Goal: Transaction & Acquisition: Purchase product/service

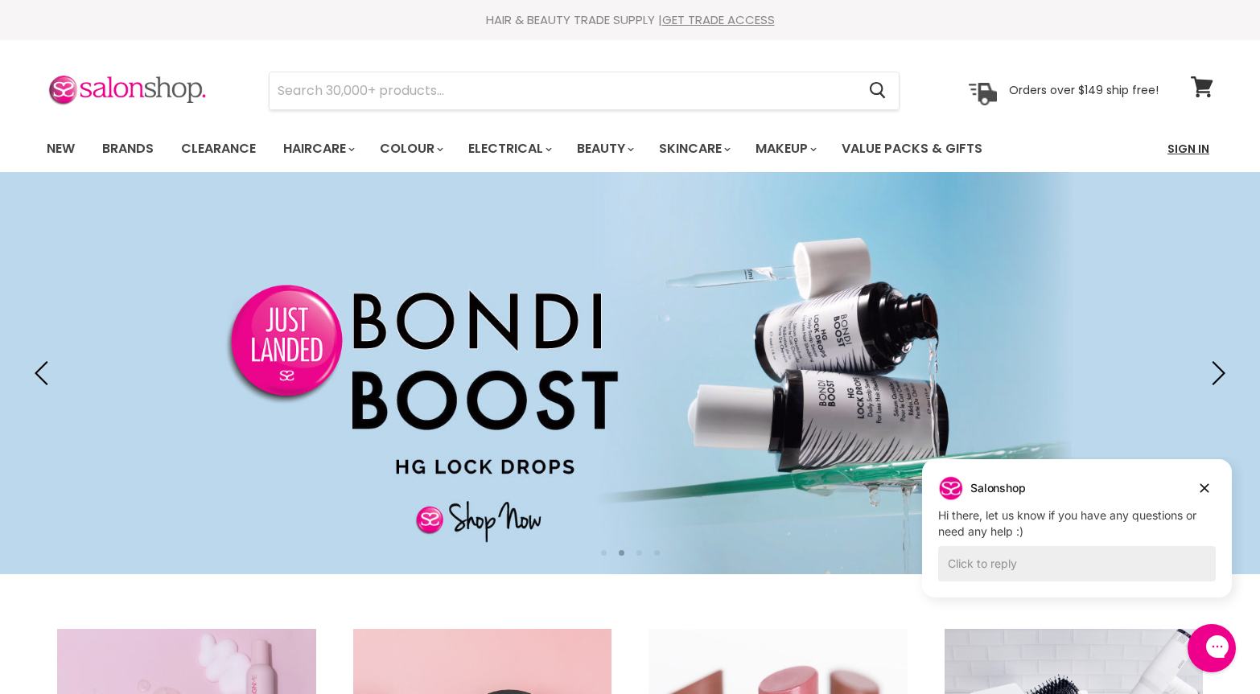
click at [1194, 146] on link "Sign In" at bounding box center [1188, 149] width 61 height 34
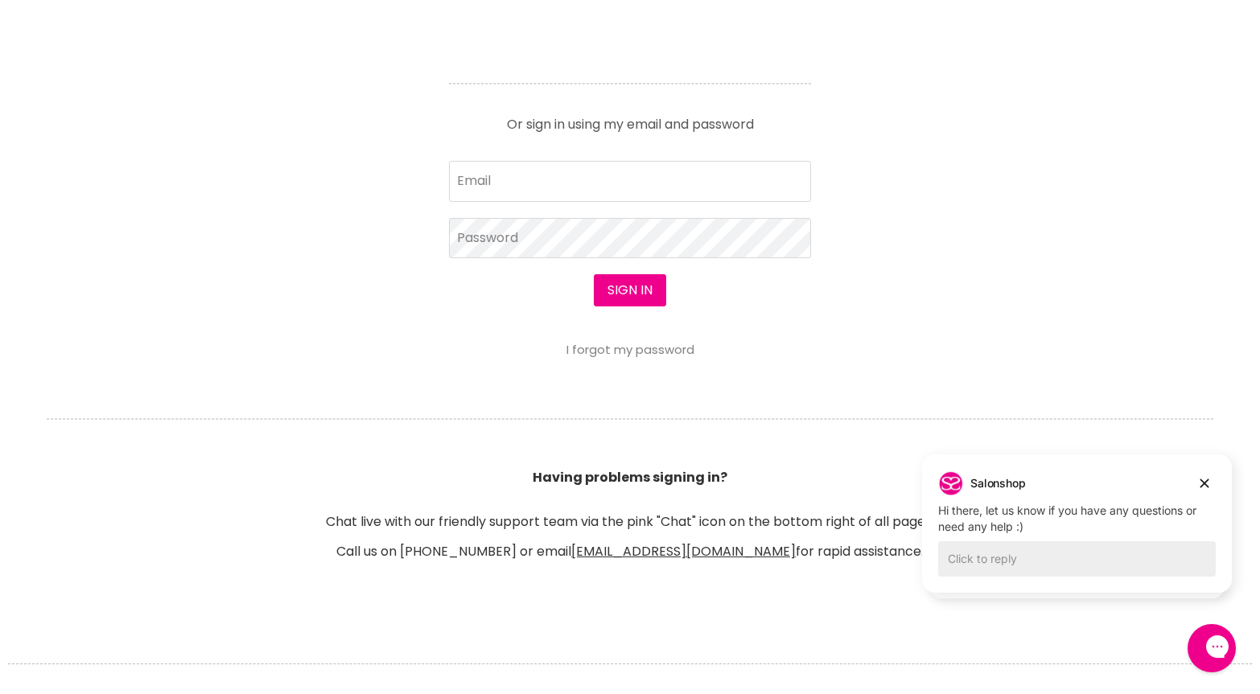
scroll to position [701, 0]
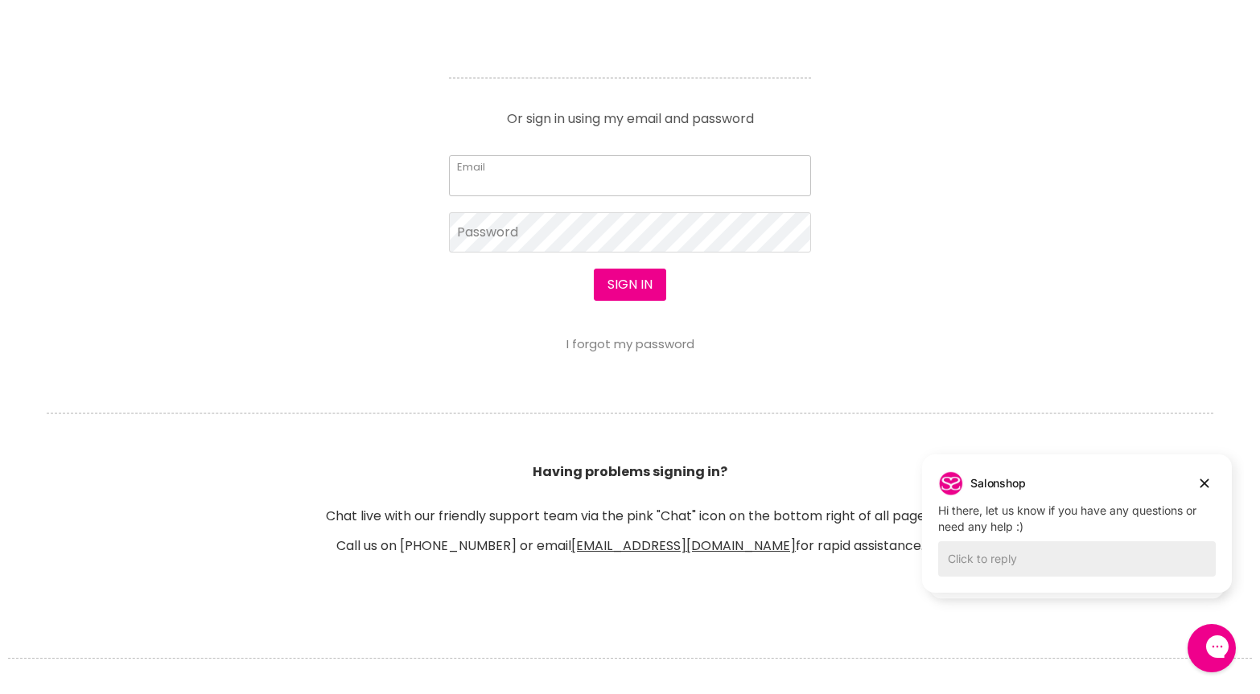
click at [477, 165] on input "Email" at bounding box center [630, 175] width 362 height 40
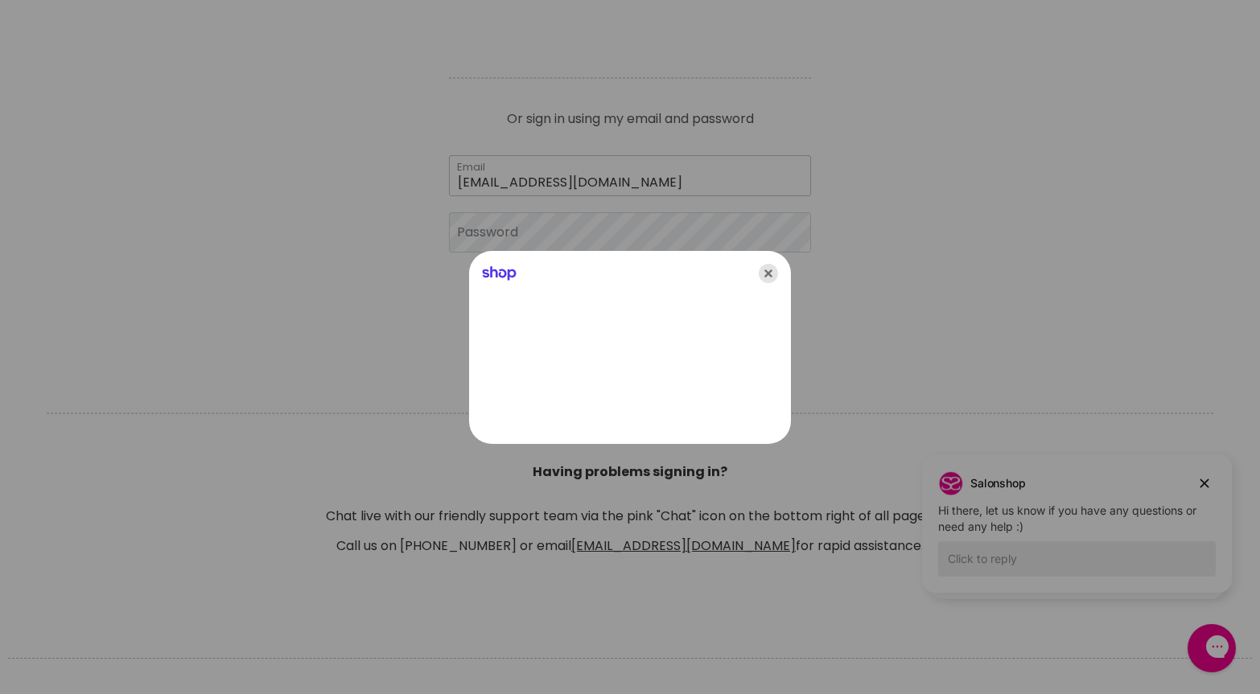
type input "kellieaboyd@outlook.com"
click at [772, 275] on icon "Close" at bounding box center [768, 273] width 19 height 19
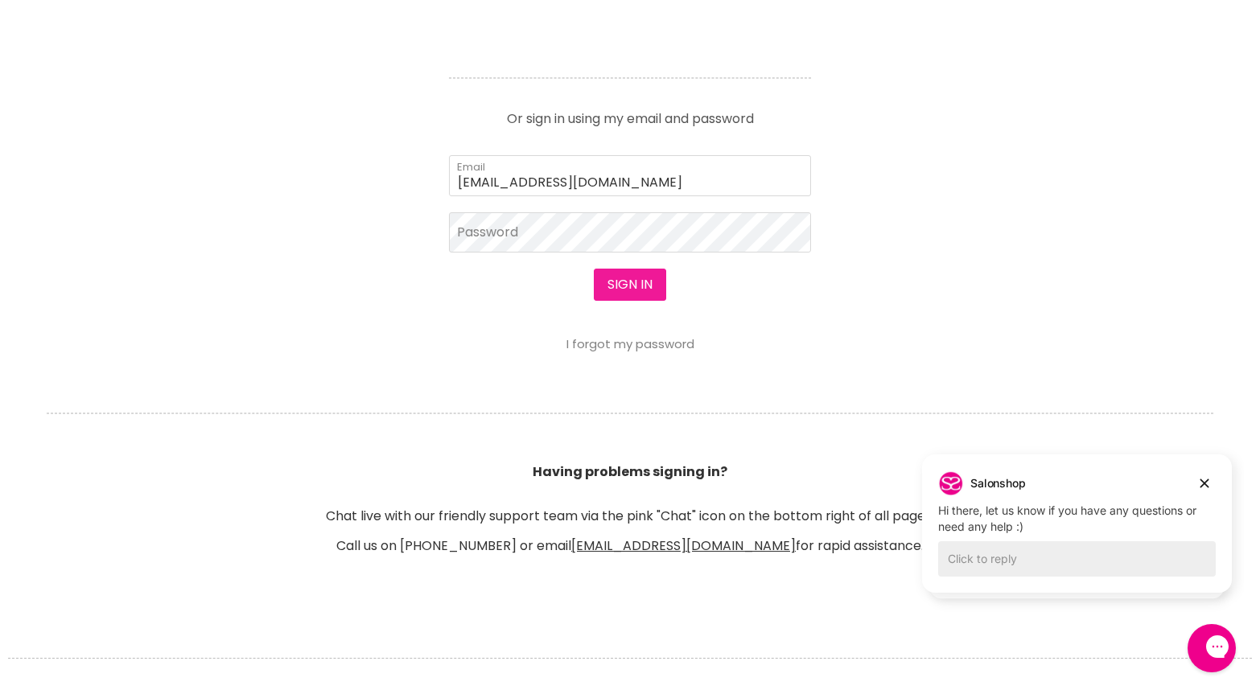
click at [634, 278] on button "Sign in" at bounding box center [630, 285] width 72 height 32
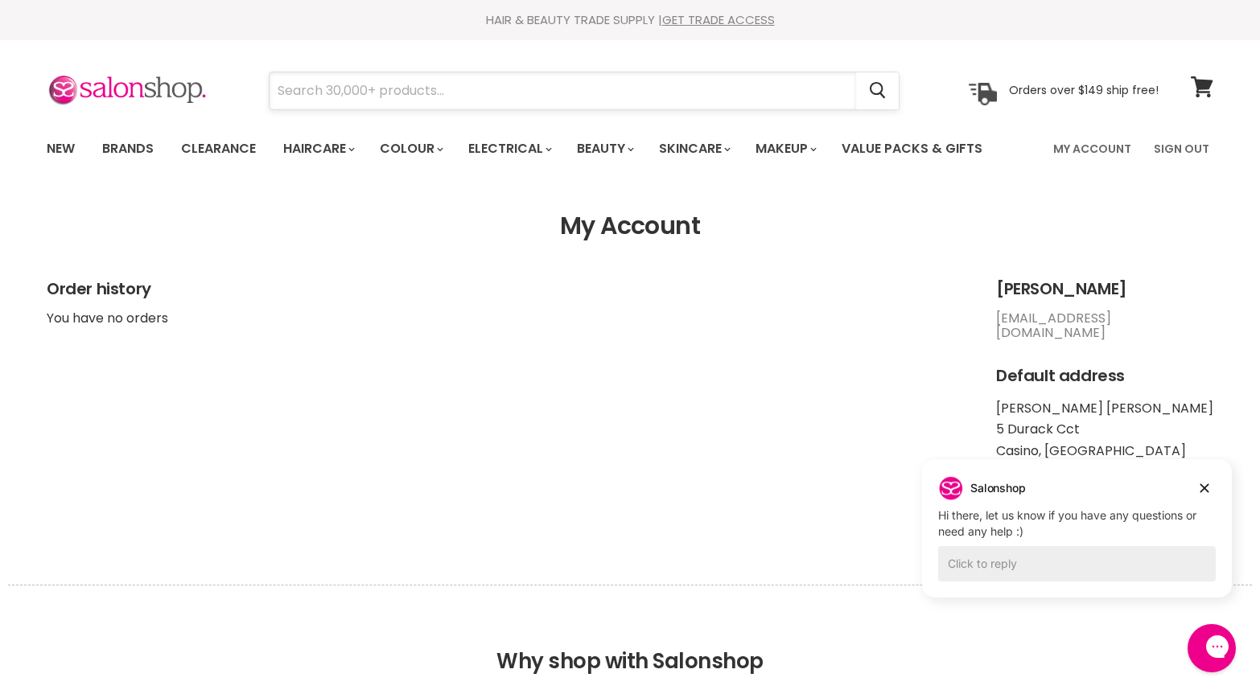
click at [504, 101] on input "Search" at bounding box center [563, 90] width 586 height 37
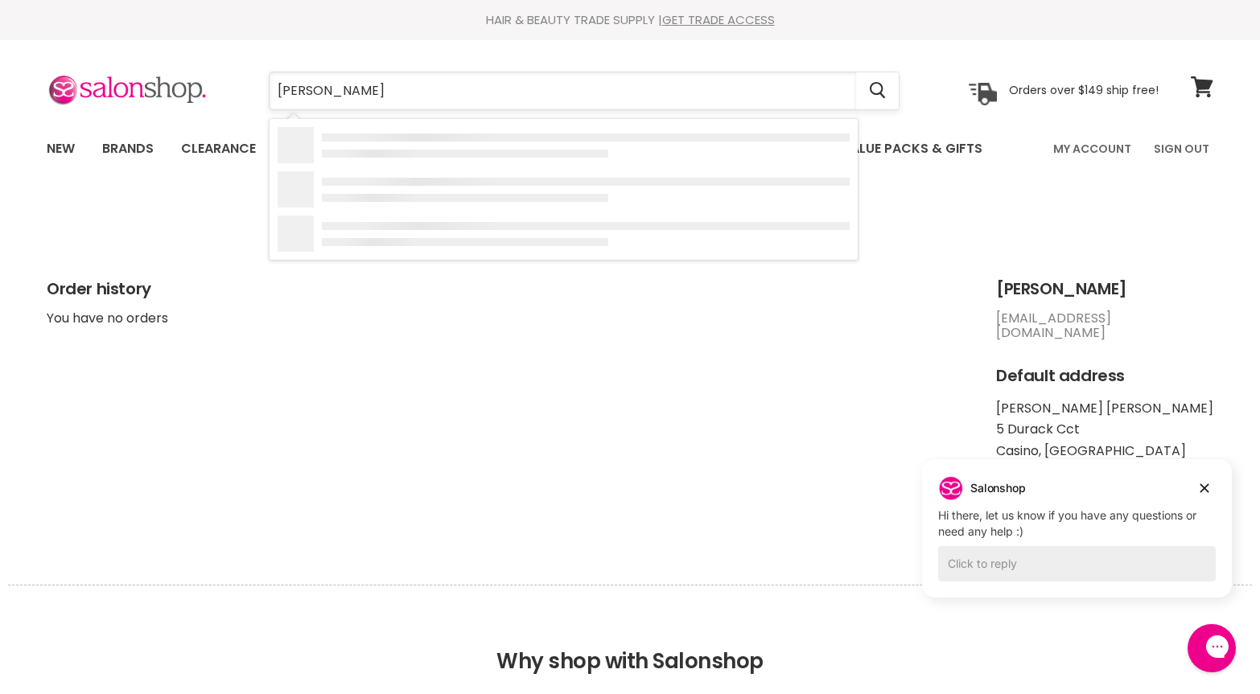
type input "ingora royal"
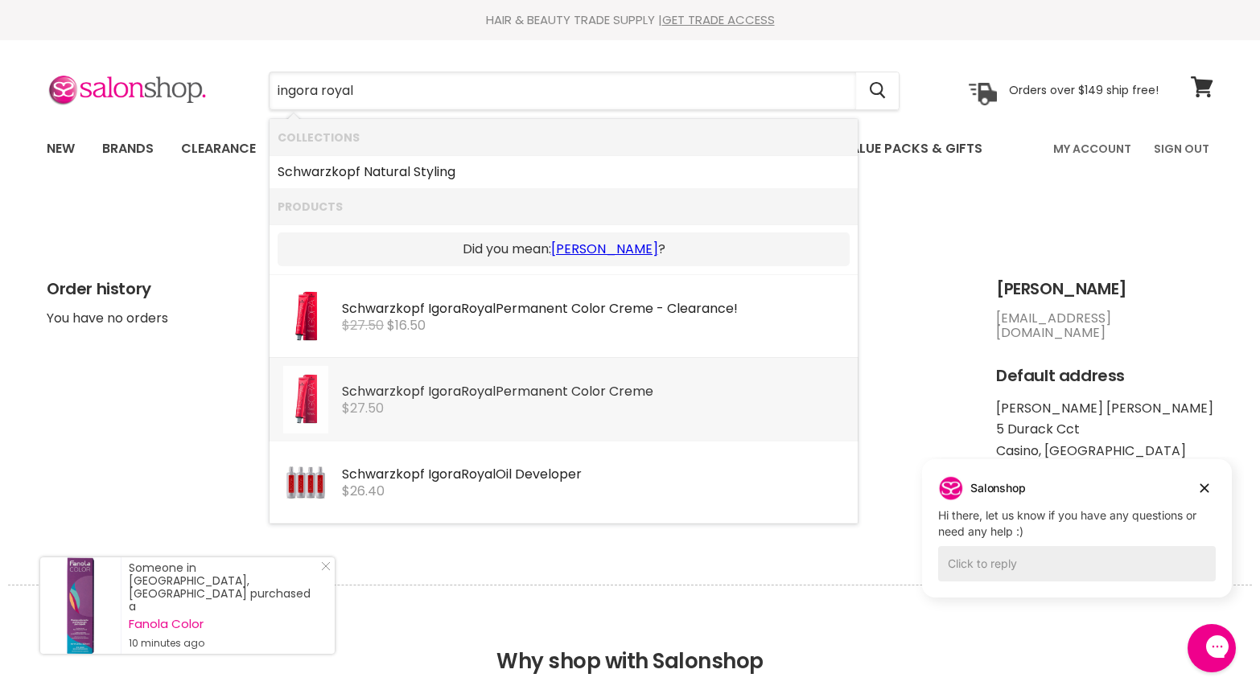
click at [463, 409] on div "$27.50" at bounding box center [596, 408] width 508 height 14
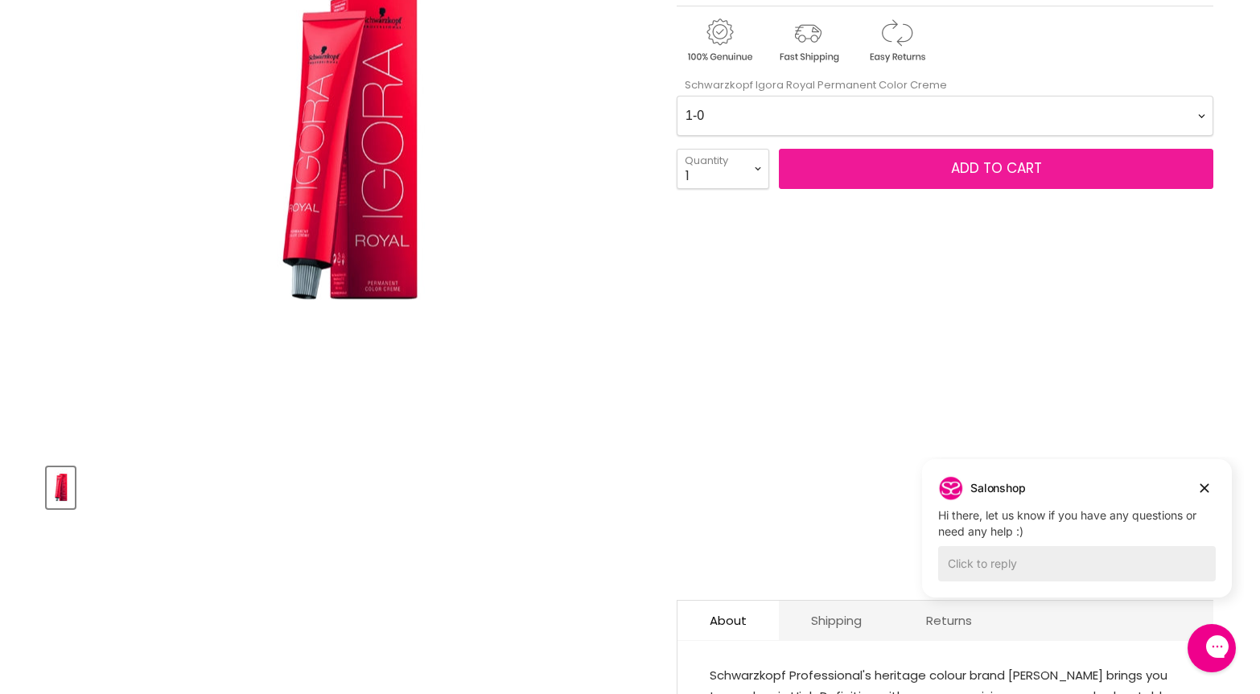
scroll to position [330, 0]
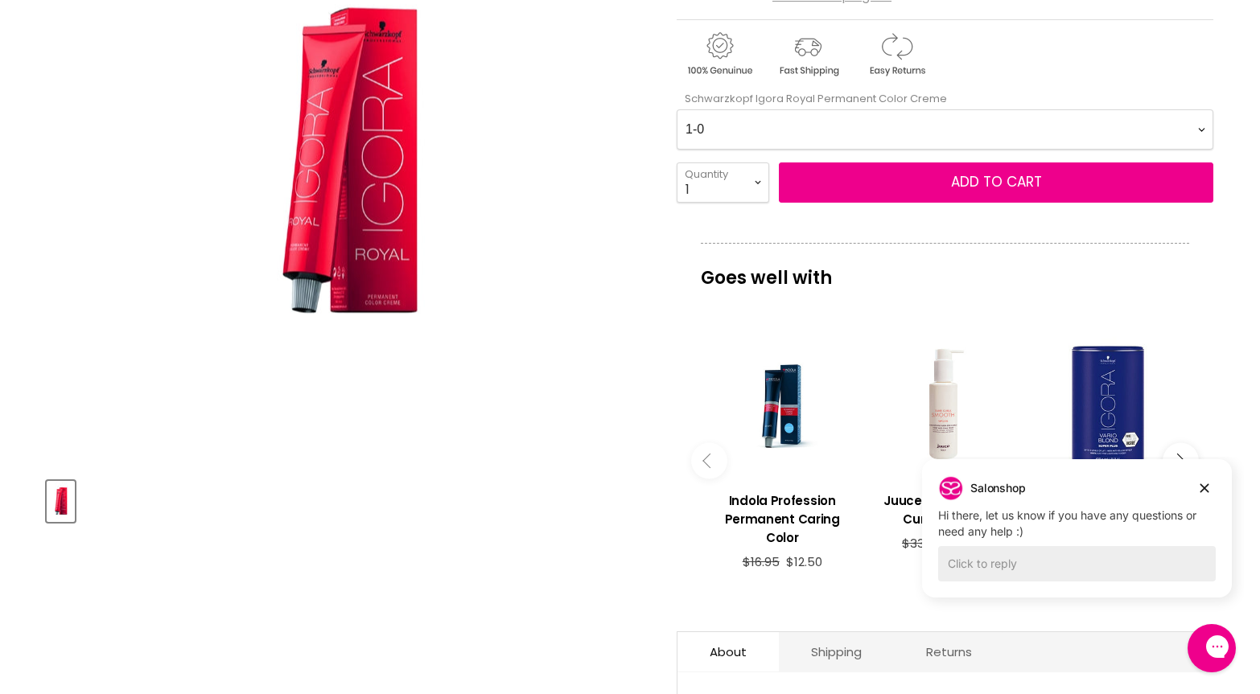
click at [1203, 131] on Creme-0-0 "1-0 1-1 3-0 3-65 3-68 4-0 4-5 4-6 4-63 4-65 4-65 4-65 4-68 4-88 4-99 5-0 5-00 5…" at bounding box center [945, 129] width 537 height 40
select Creme-0-0 "9-1"
click at [677, 109] on Creme-0-0 "1-0 1-1 3-0 3-65 3-68 4-0 4-5 4-6 4-63 4-65 4-65 4-65 4-68 4-88 4-99 5-0 5-00 5…" at bounding box center [945, 129] width 537 height 40
click at [759, 180] on select "1 2 3 4 5 6 7 8 9 10+" at bounding box center [723, 183] width 93 height 40
select select "4"
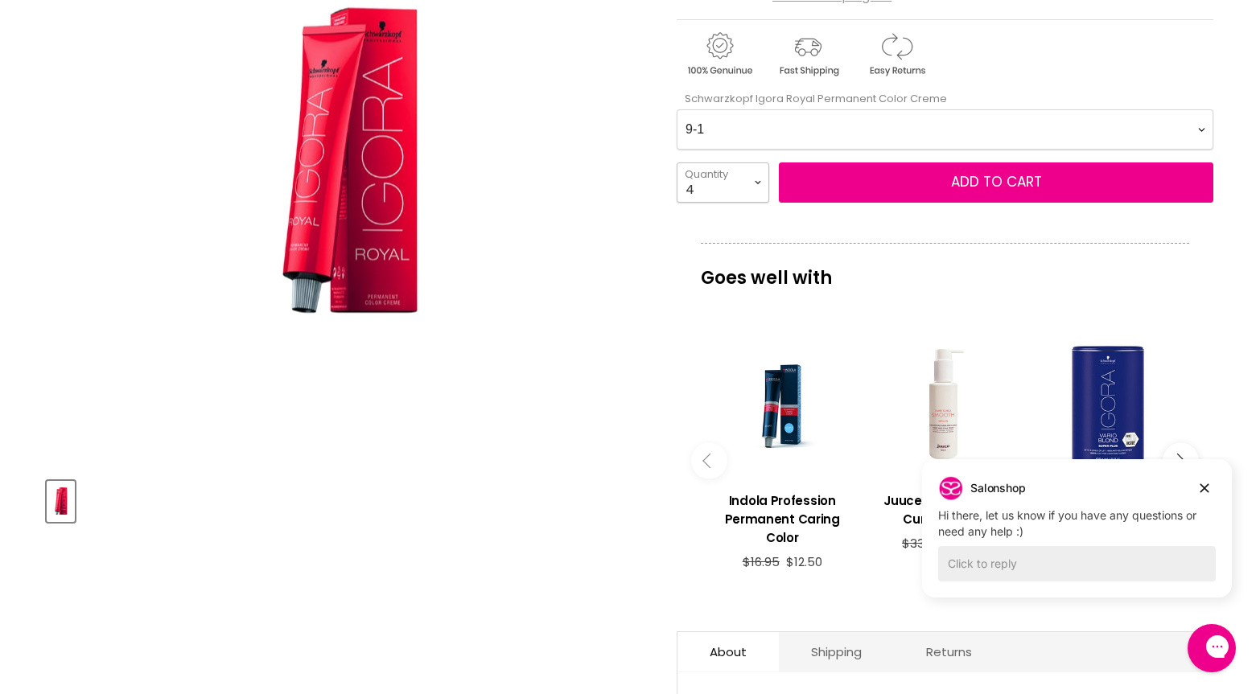
click at [677, 163] on select "1 2 3 4 5 6 7 8 9 10+" at bounding box center [723, 183] width 93 height 40
type input "4"
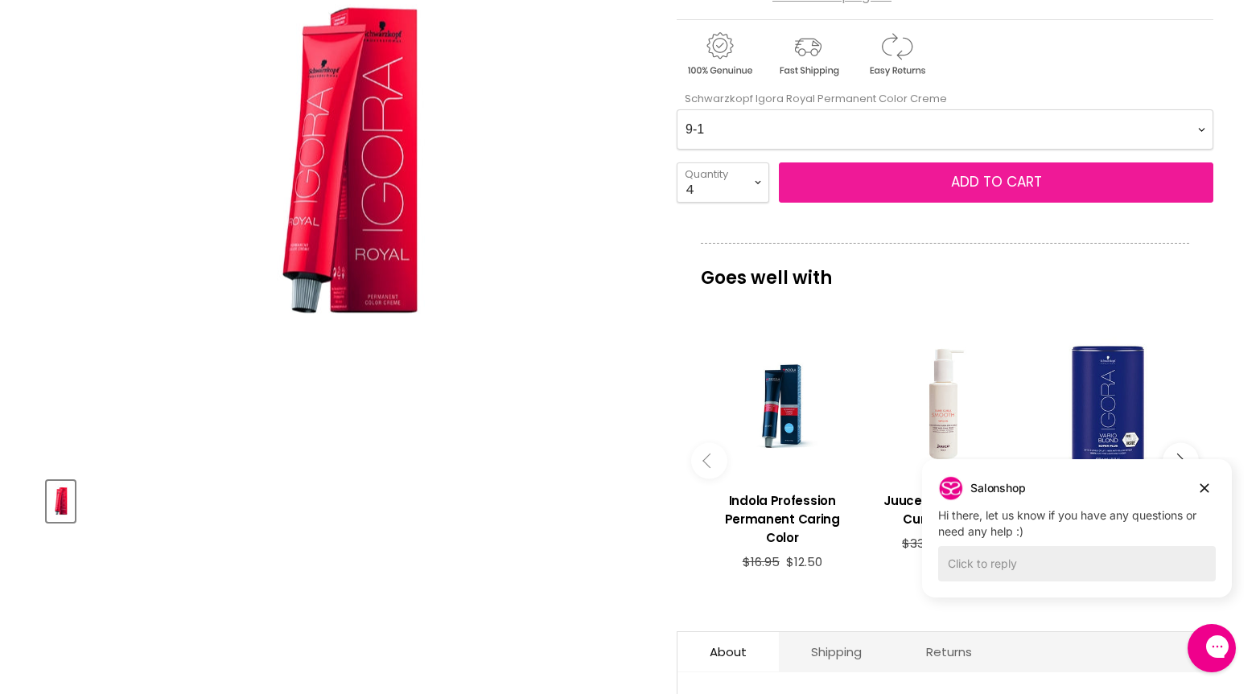
click at [894, 180] on button "Add to cart" at bounding box center [996, 183] width 434 height 40
click at [997, 183] on span "Add to cart" at bounding box center [996, 181] width 91 height 19
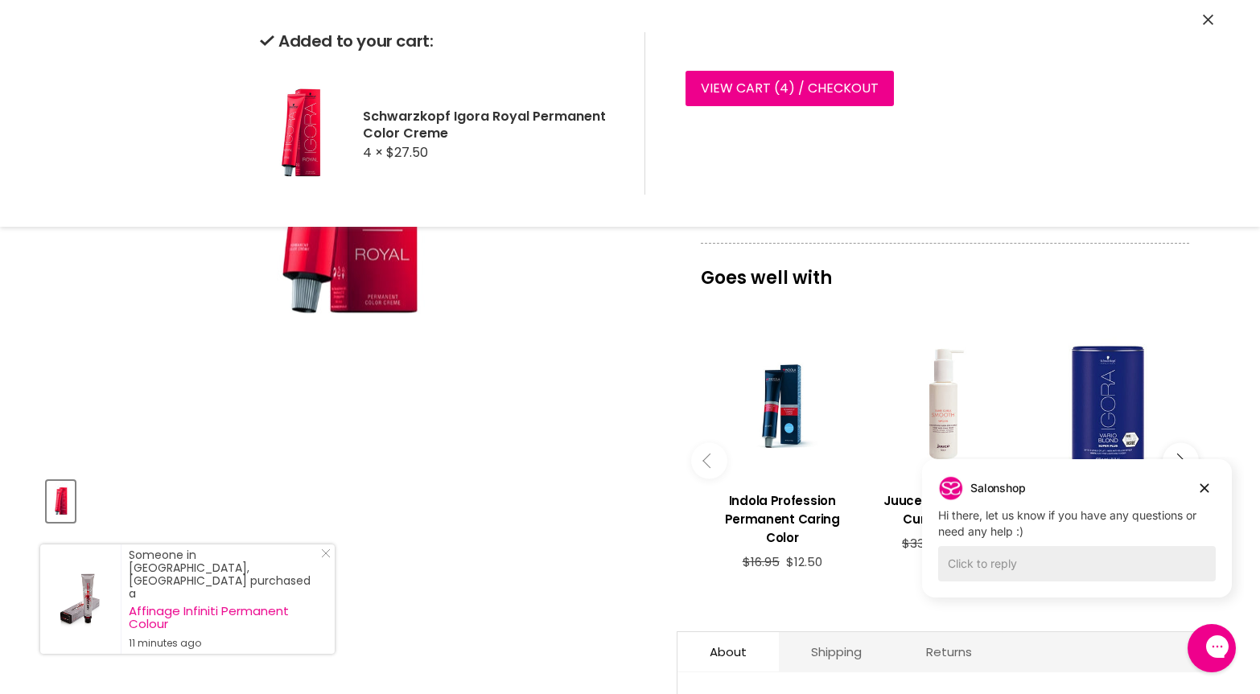
scroll to position [0, 0]
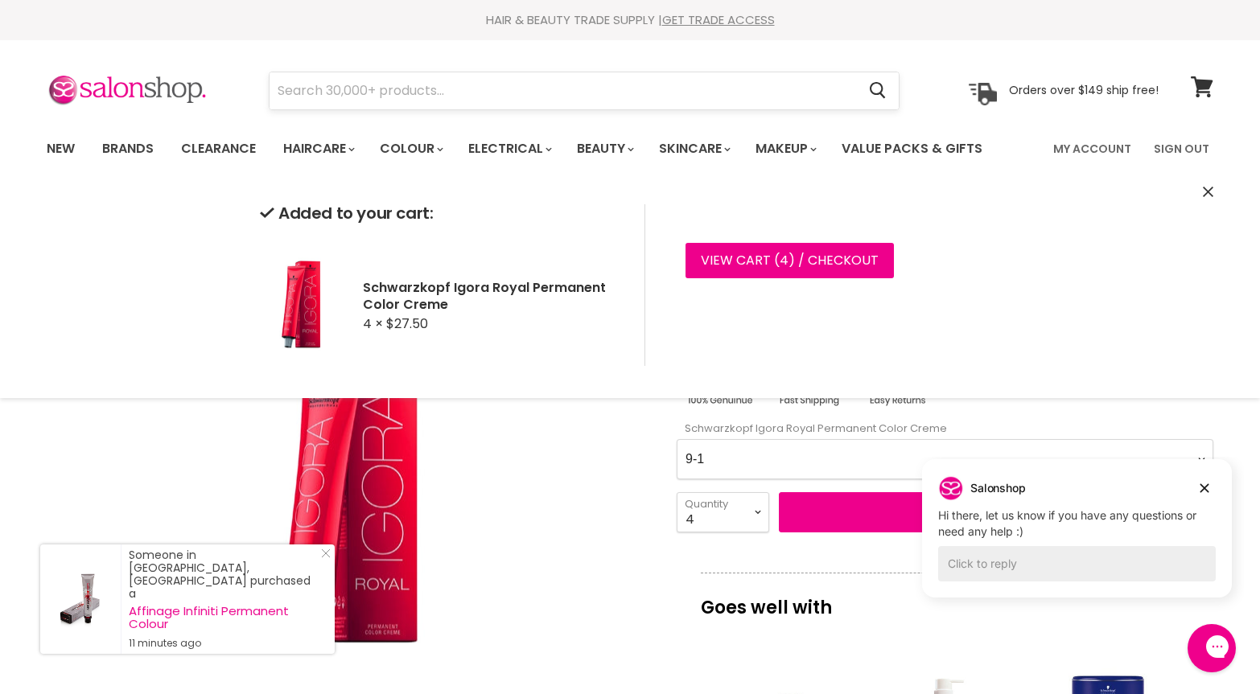
click at [457, 93] on input "Search" at bounding box center [563, 90] width 586 height 37
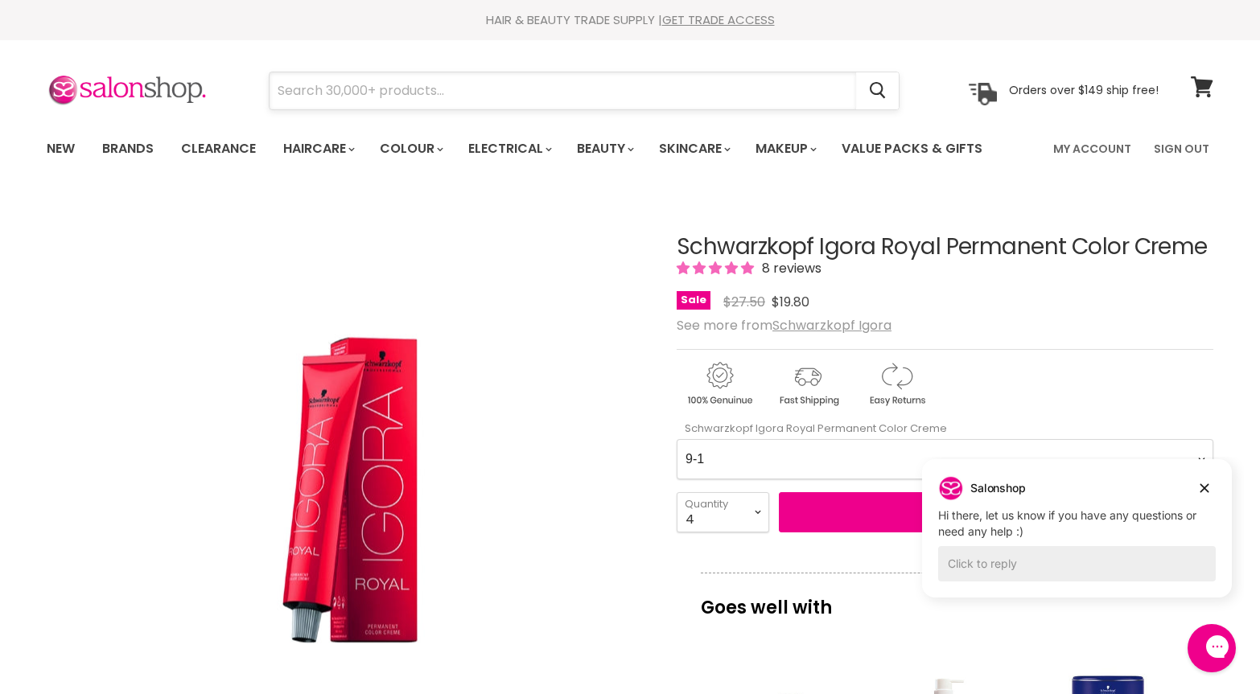
click at [454, 90] on input "Search" at bounding box center [563, 90] width 586 height 37
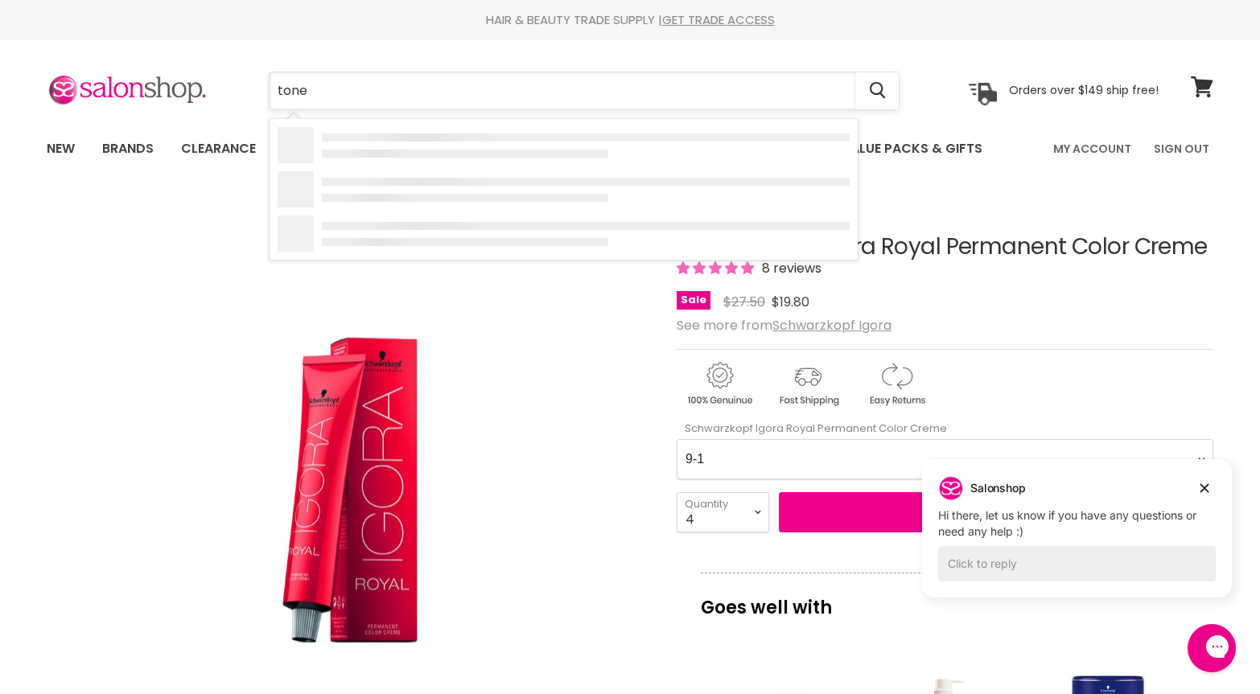
type input "toner"
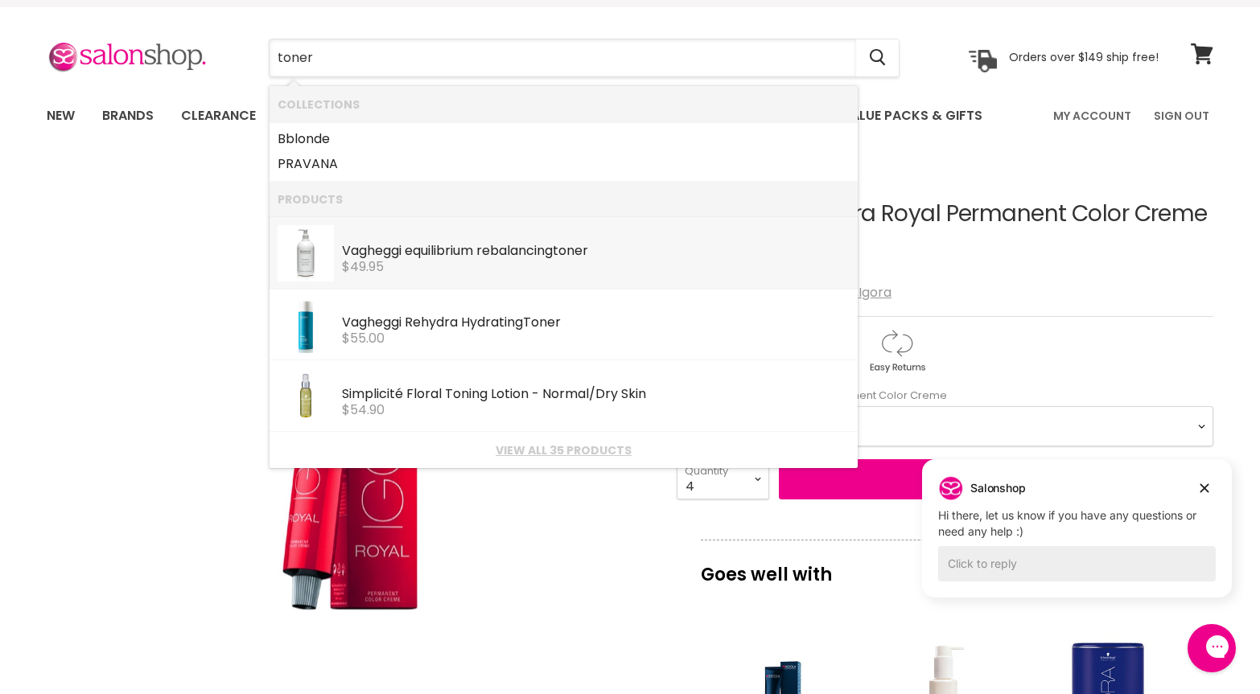
scroll to position [35, 0]
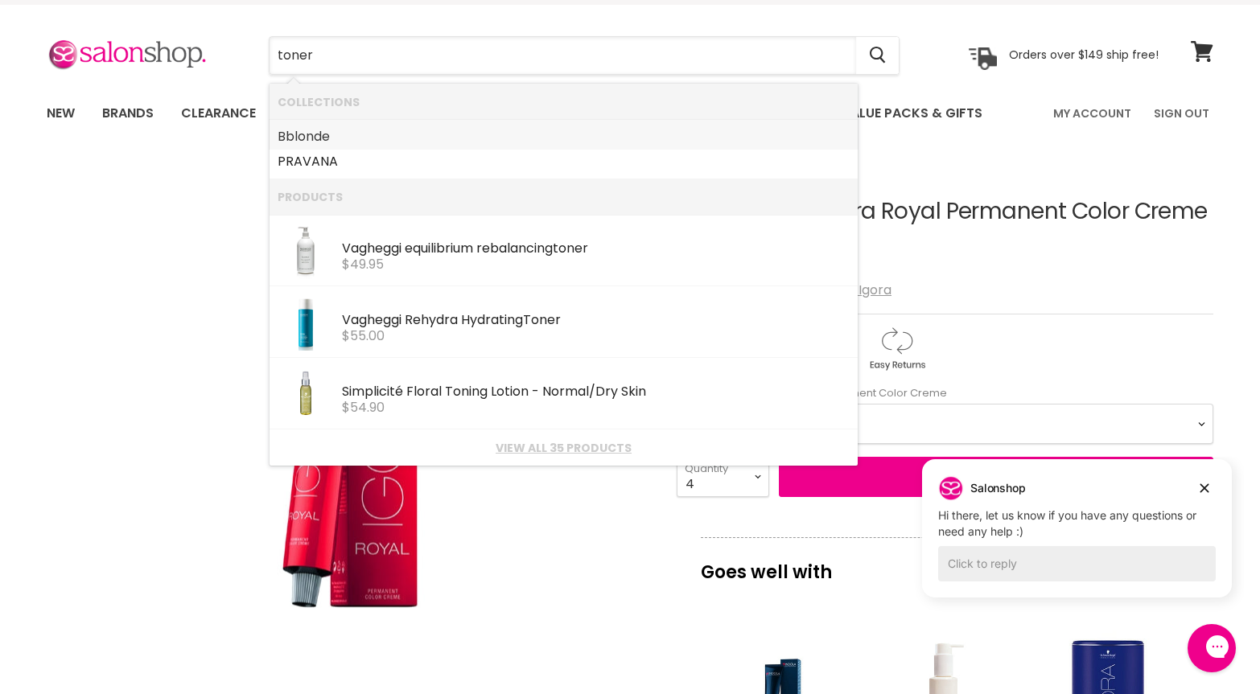
click at [298, 137] on link "Bblonde" at bounding box center [564, 137] width 572 height 26
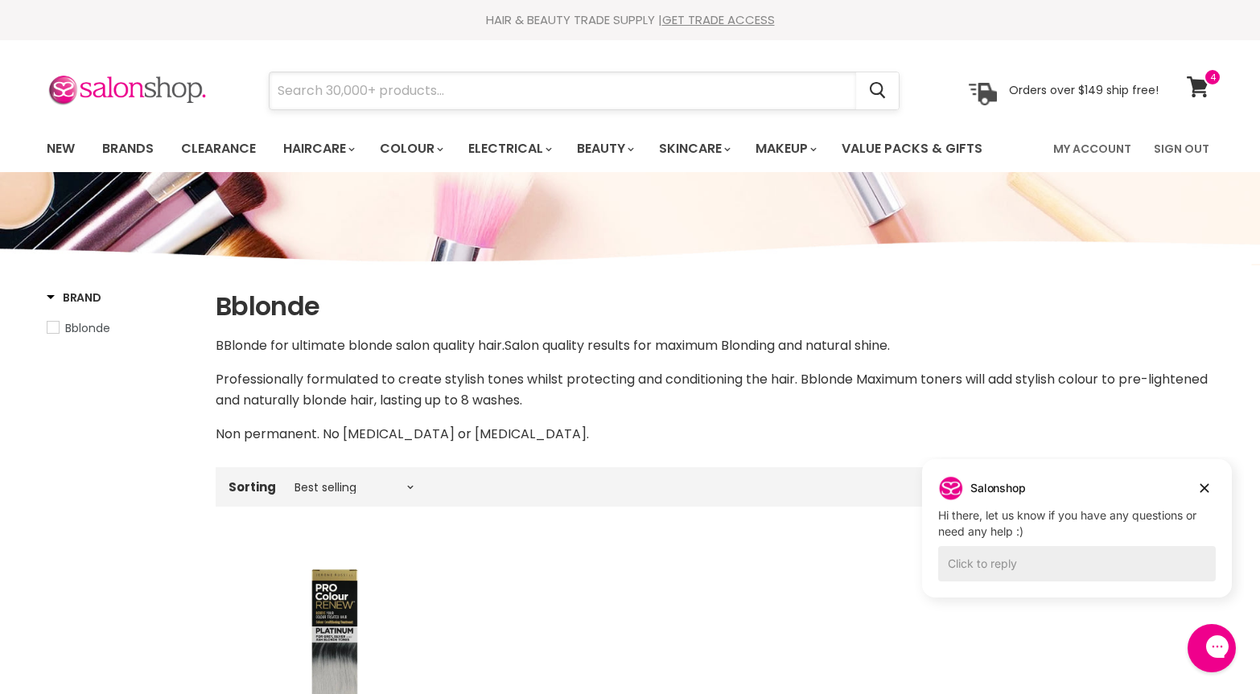
click at [520, 97] on input "Search" at bounding box center [563, 90] width 586 height 37
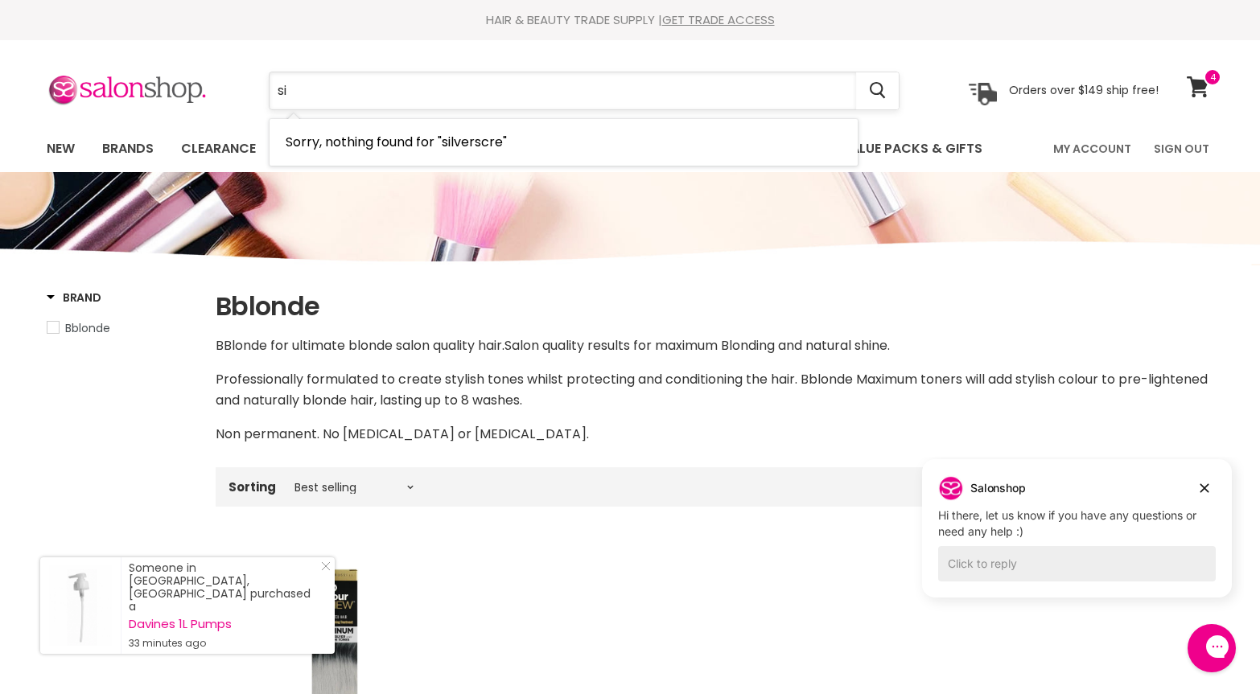
type input "s"
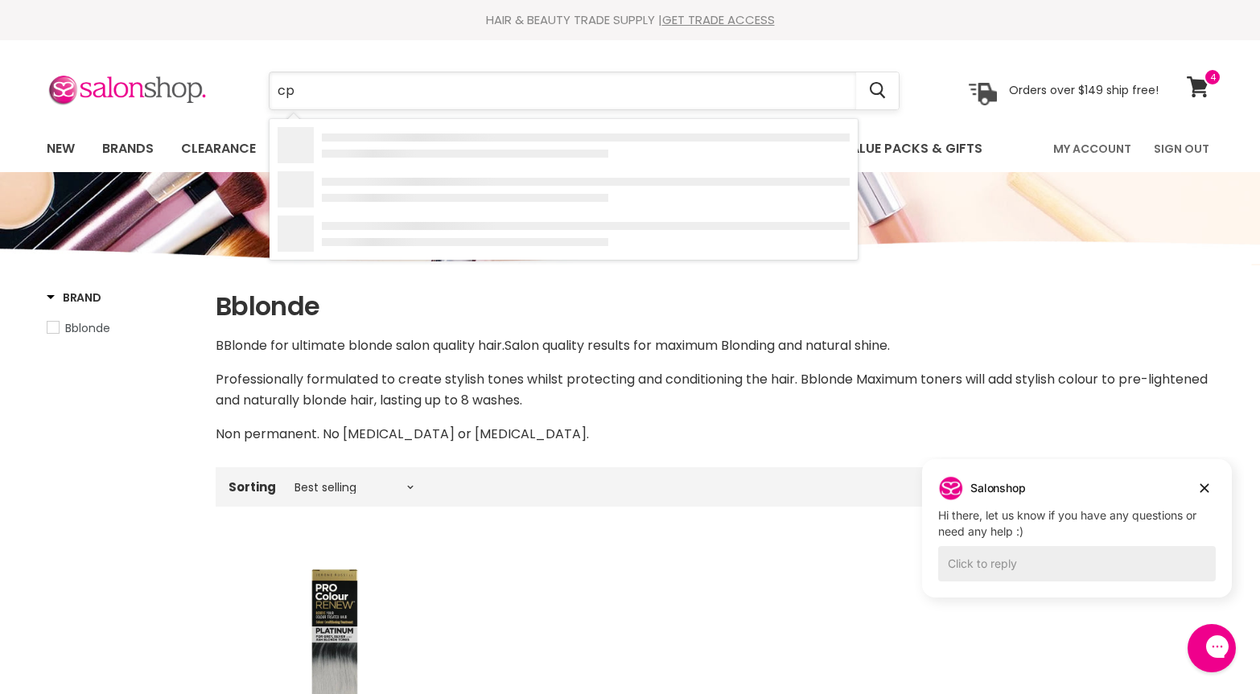
type input "cpr"
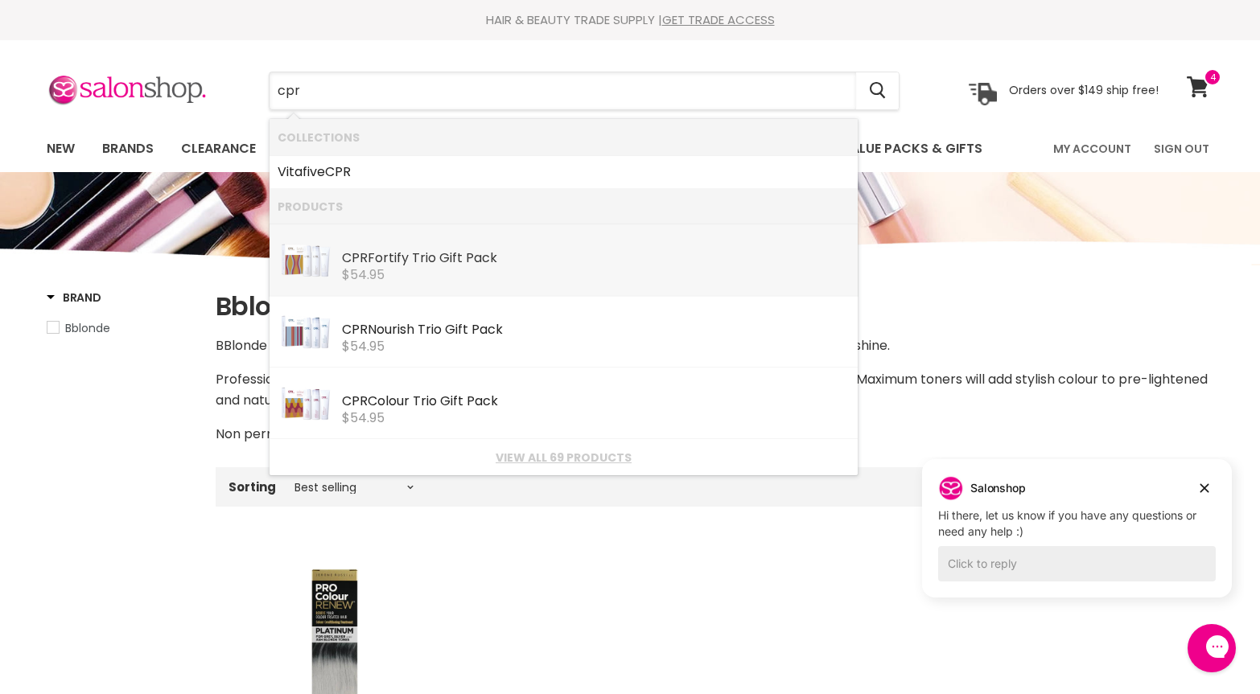
click at [449, 262] on div "CPR Fortify Trio Gift Pack" at bounding box center [596, 259] width 508 height 17
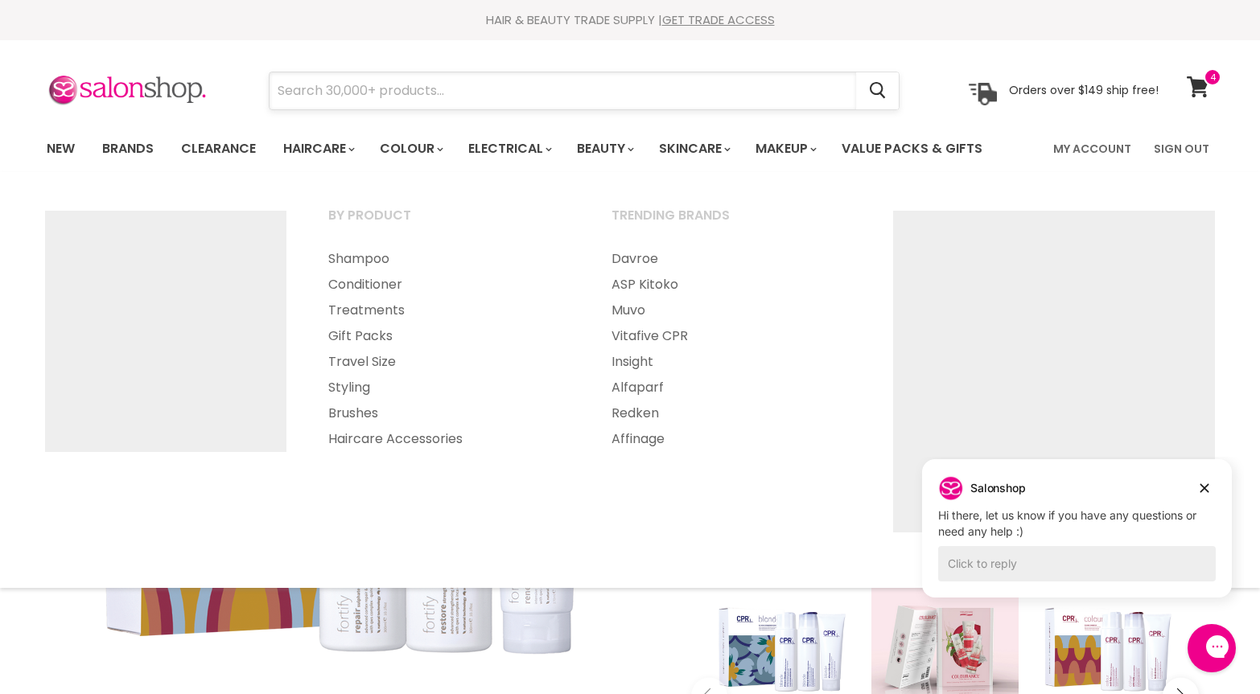
click at [355, 83] on input "Search" at bounding box center [563, 90] width 586 height 37
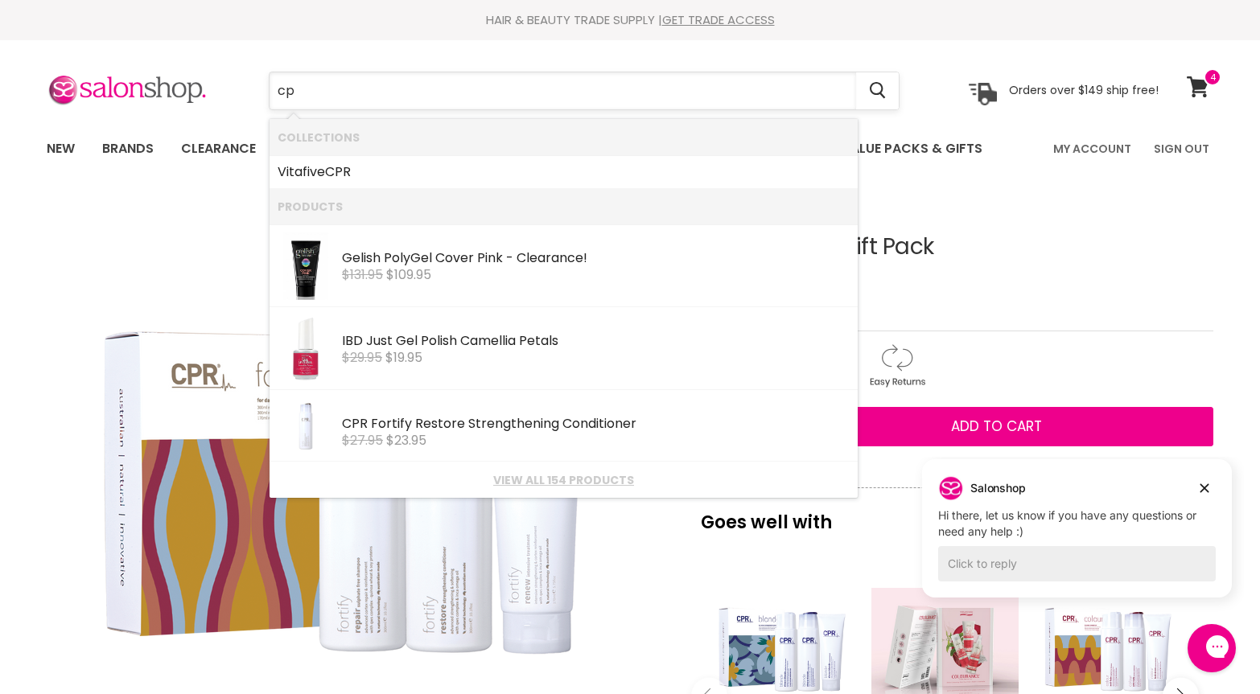
type input "cpr"
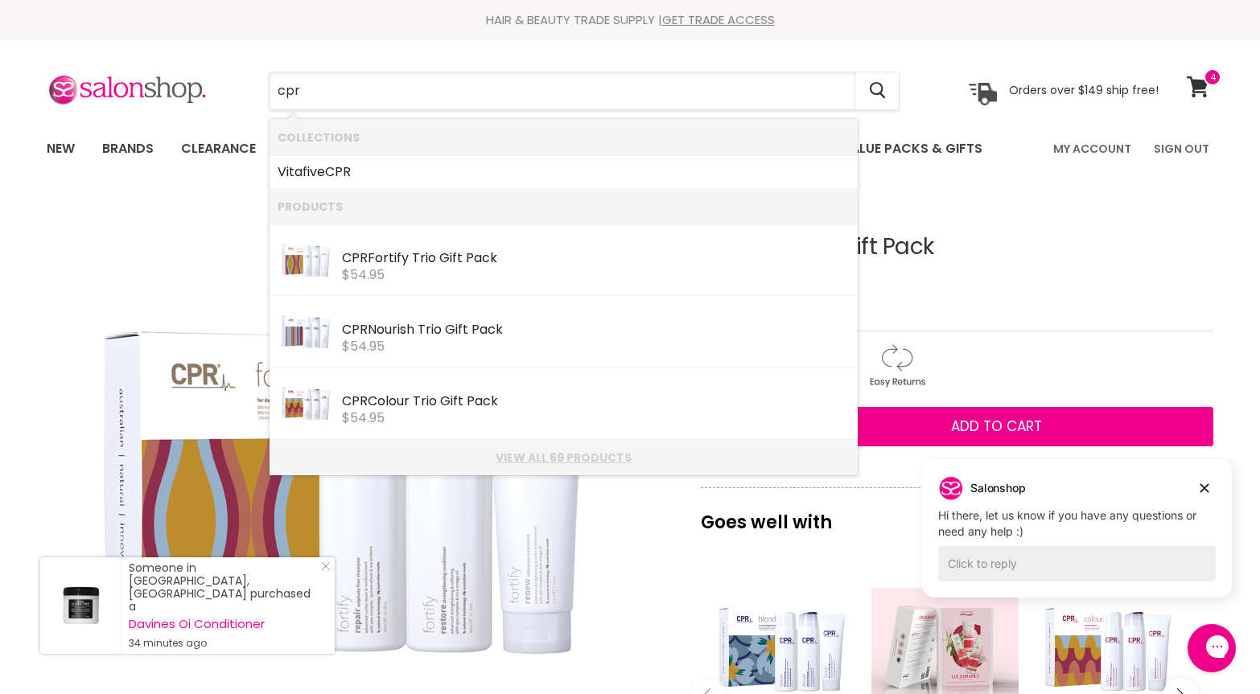
click at [516, 454] on link "View all 69 products" at bounding box center [564, 457] width 572 height 13
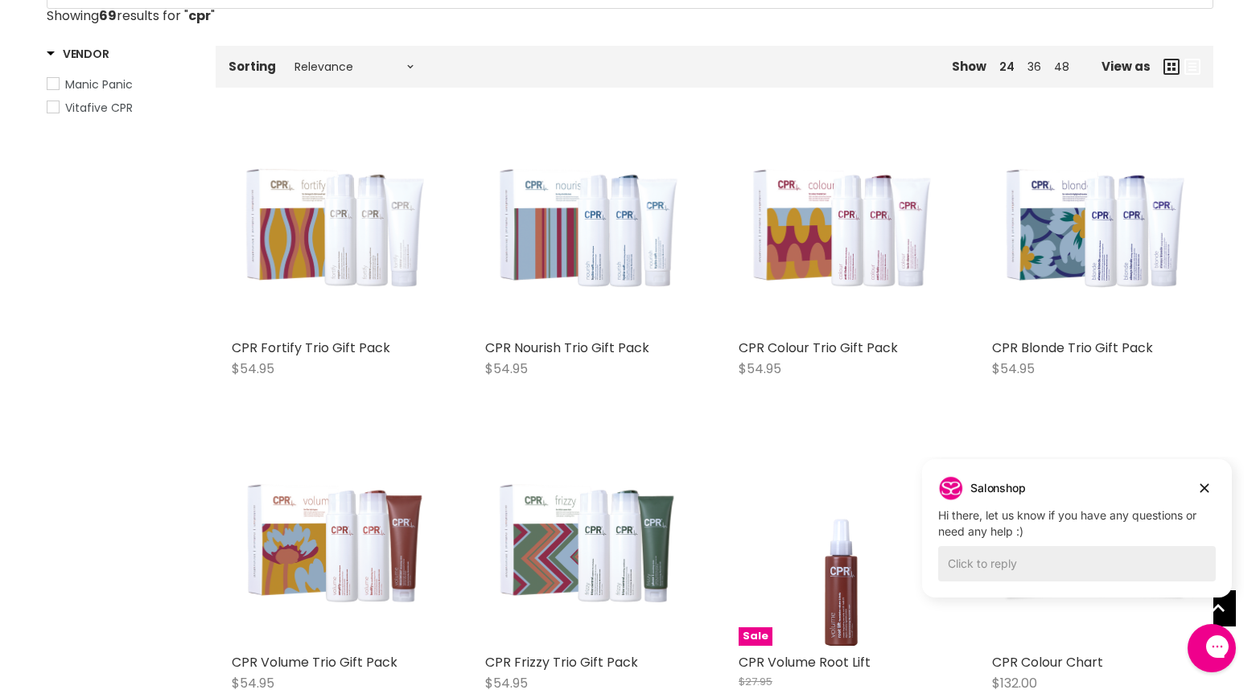
scroll to position [261, 0]
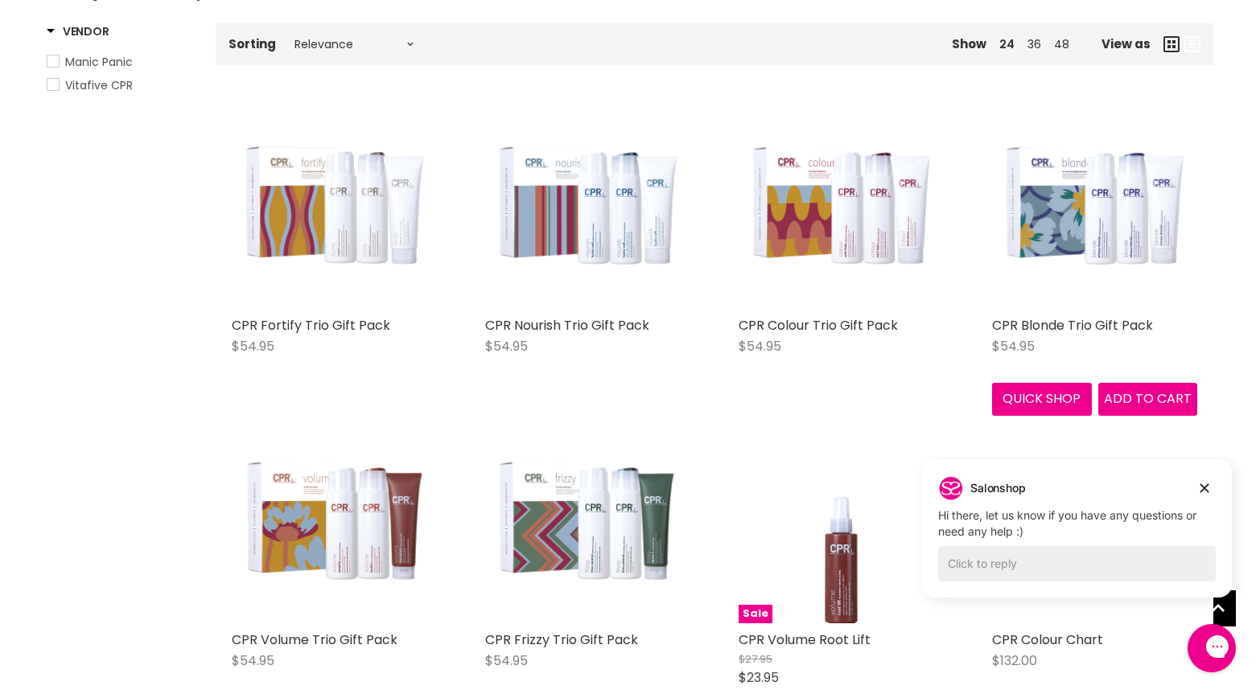
click at [1107, 218] on img "Main content" at bounding box center [1094, 206] width 205 height 205
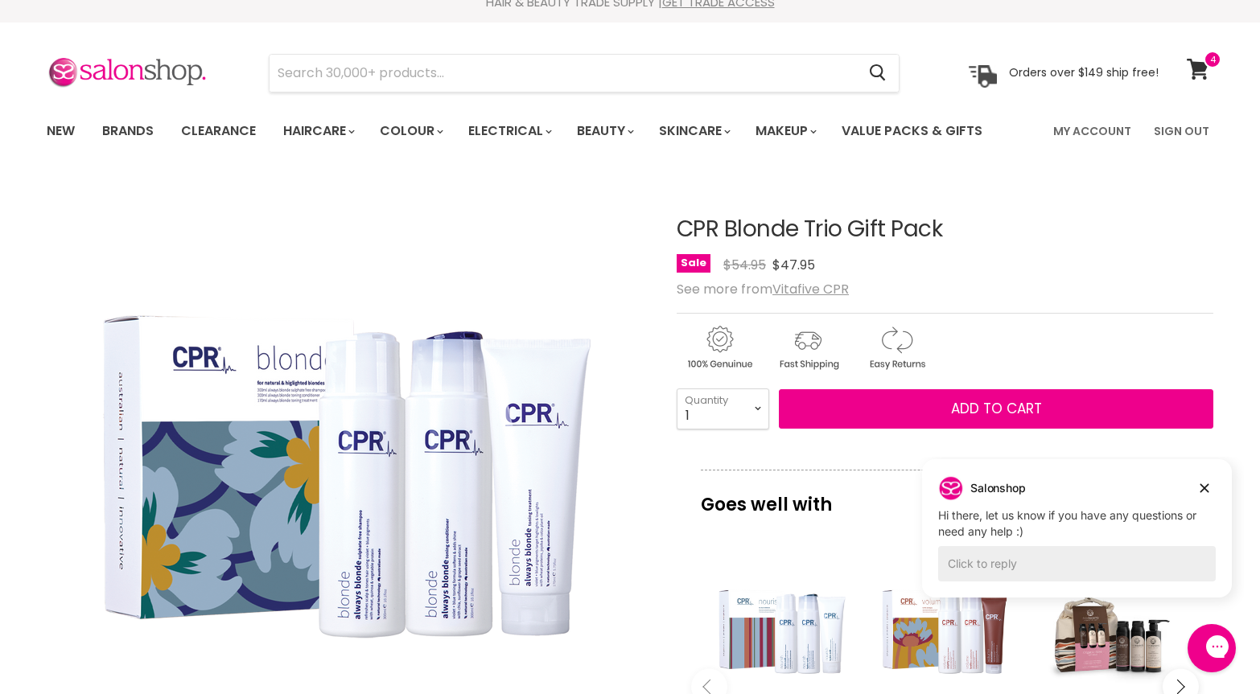
scroll to position [17, 0]
click at [398, 80] on input "Search" at bounding box center [563, 74] width 586 height 37
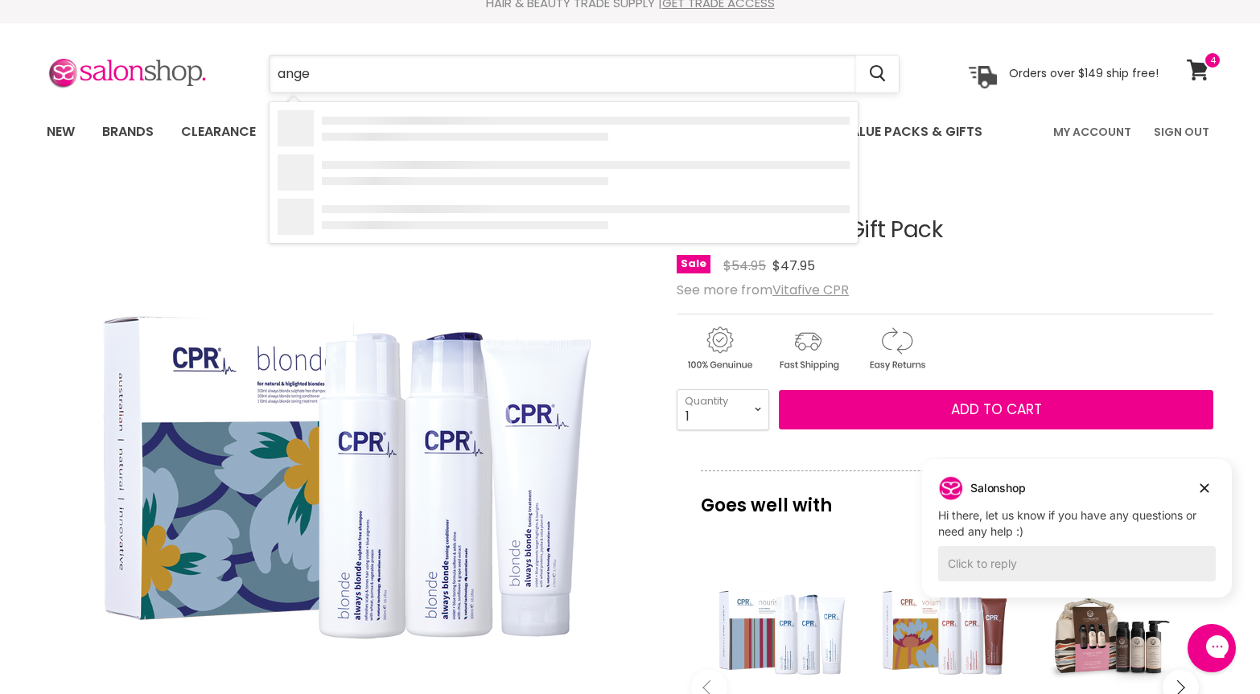
type input "angel"
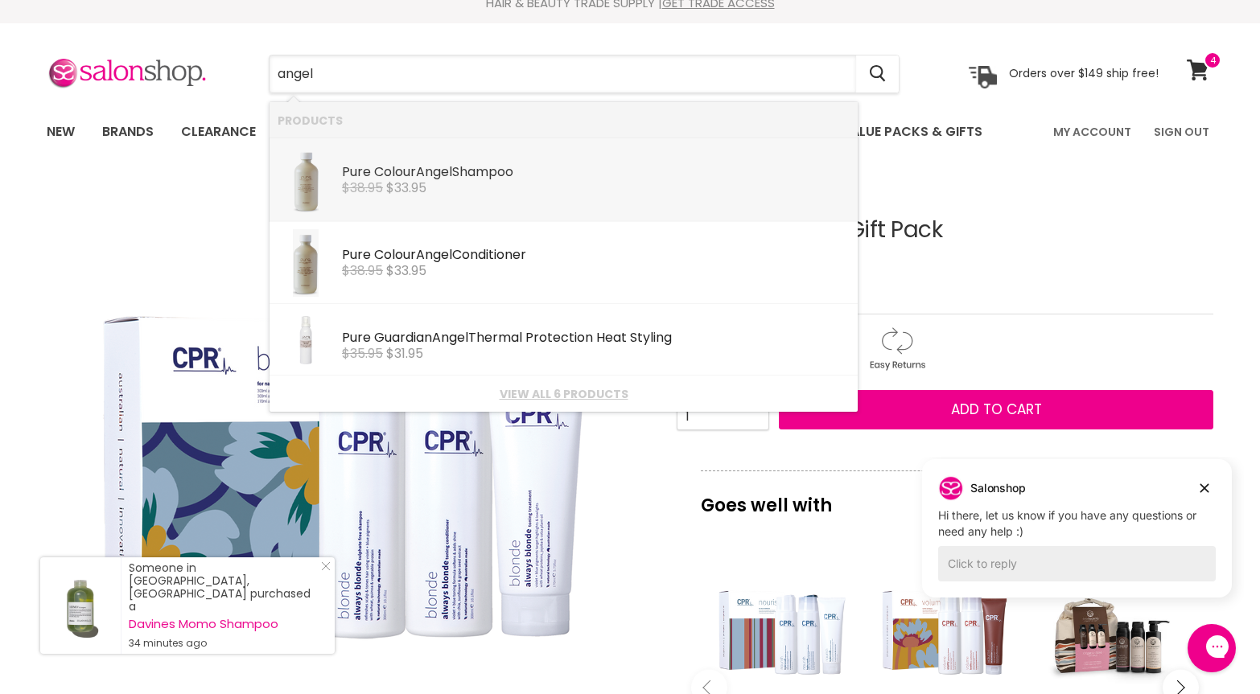
click at [408, 175] on div "Pure Colour Angel Shampoo" at bounding box center [596, 173] width 508 height 17
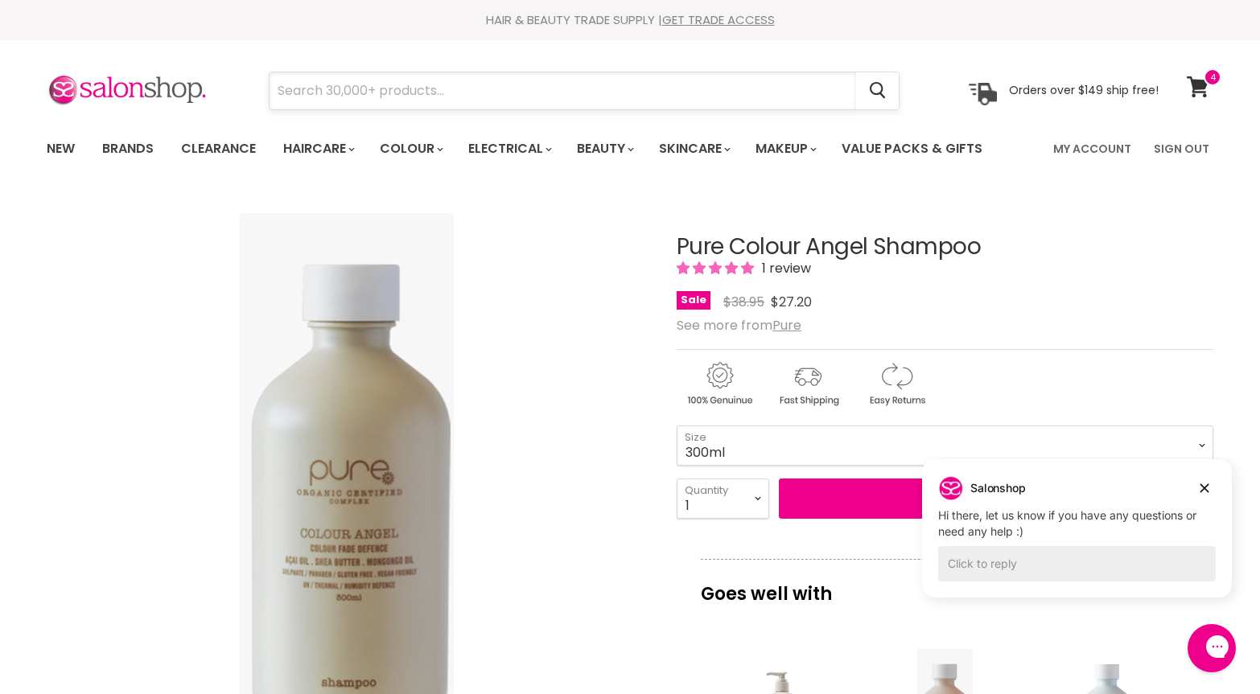
click at [372, 88] on input "Search" at bounding box center [563, 90] width 586 height 37
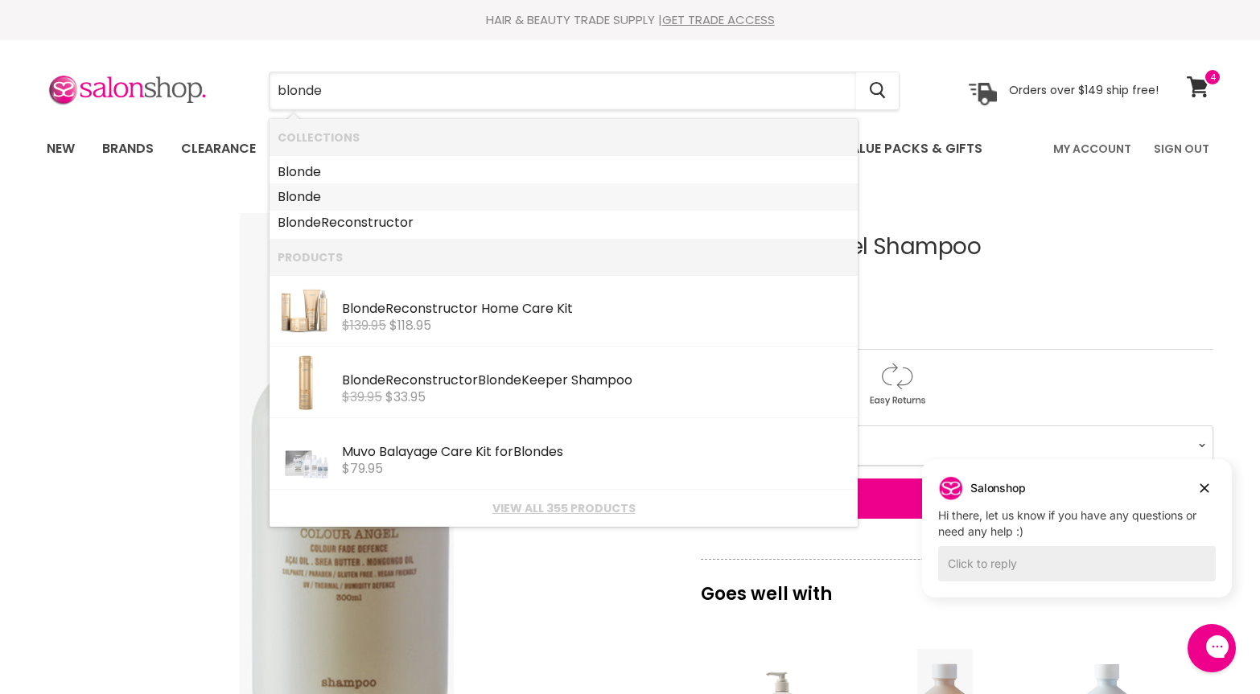
type input "blonde"
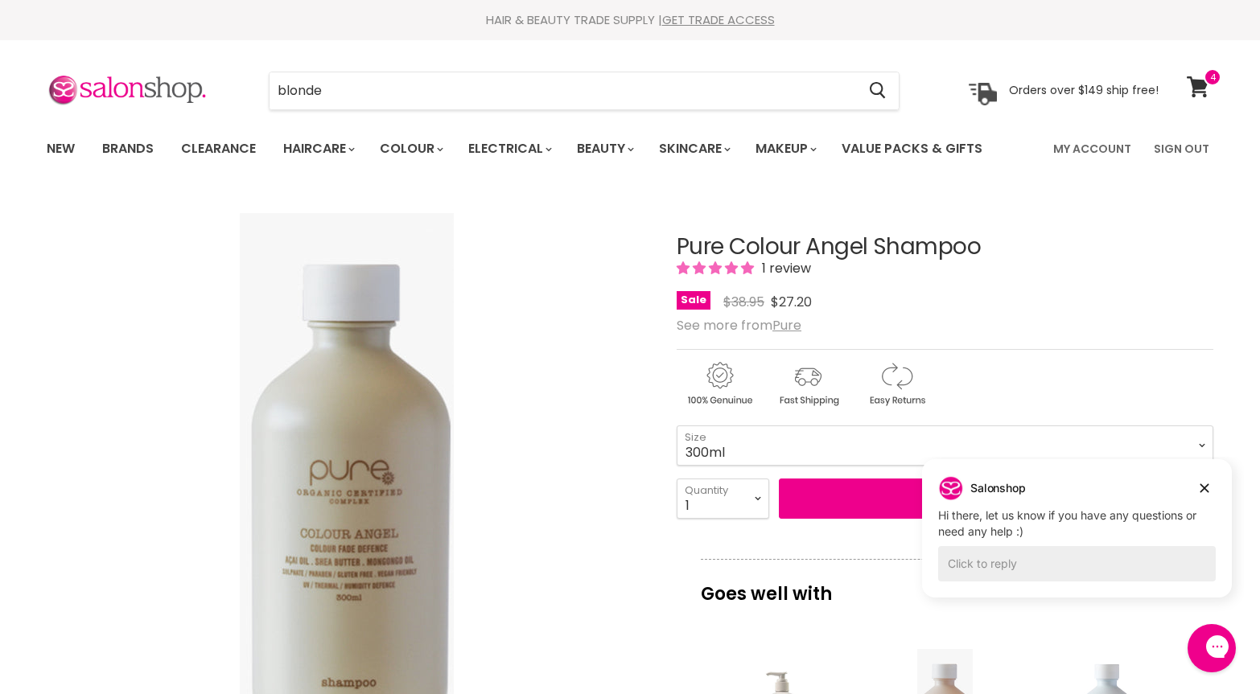
click at [208, 364] on div "Click or scroll to zoom Tap or pinch to zoom" at bounding box center [347, 495] width 601 height 601
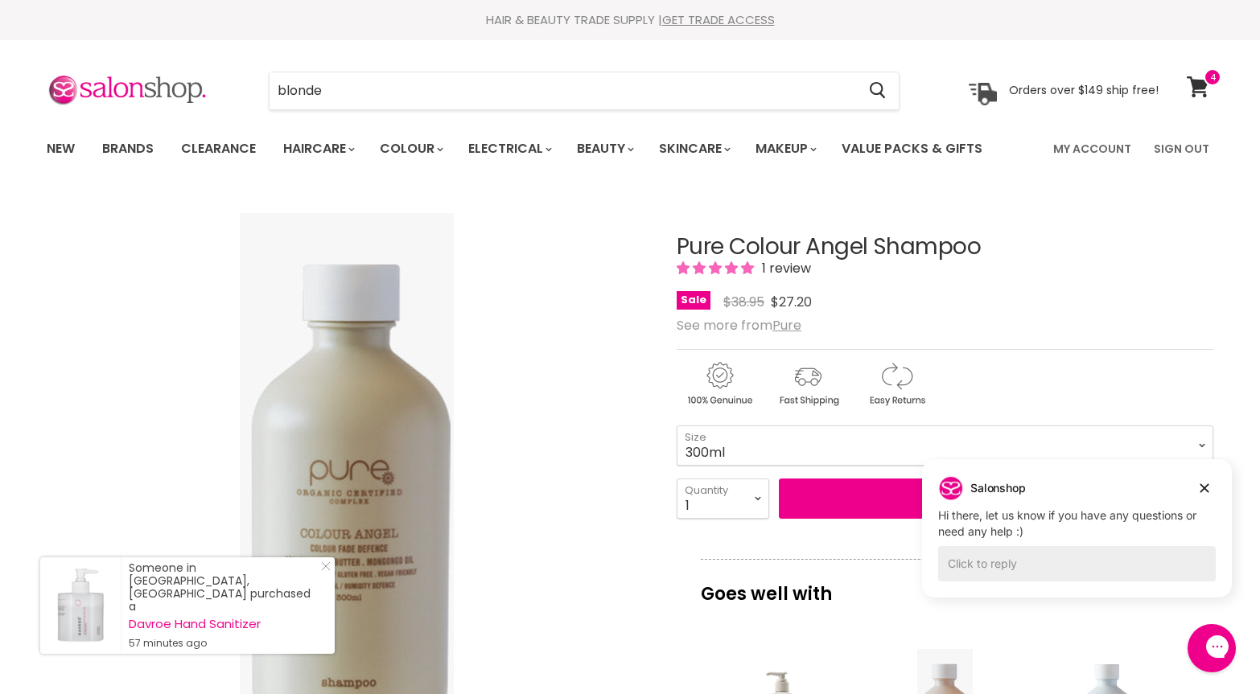
click at [334, 494] on img "Pure Colour Angel Shampoo image. Click or Scroll to Zoom." at bounding box center [347, 494] width 214 height 563
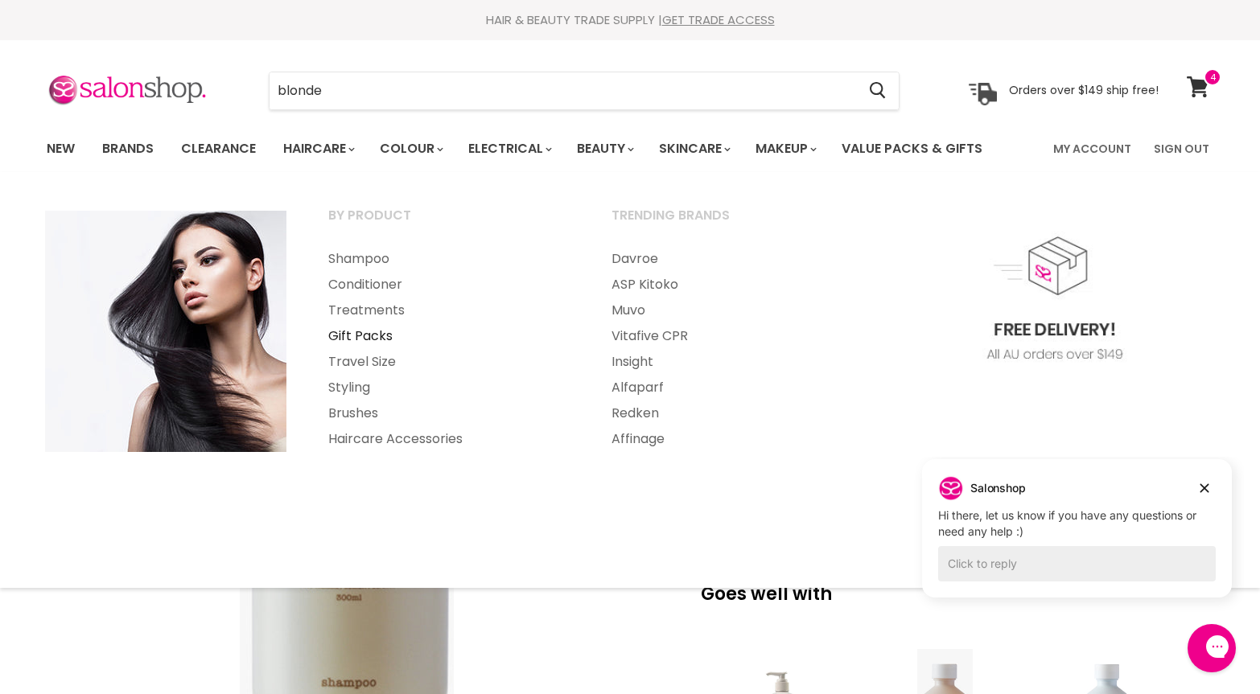
click at [372, 333] on link "Gift Packs" at bounding box center [448, 336] width 280 height 26
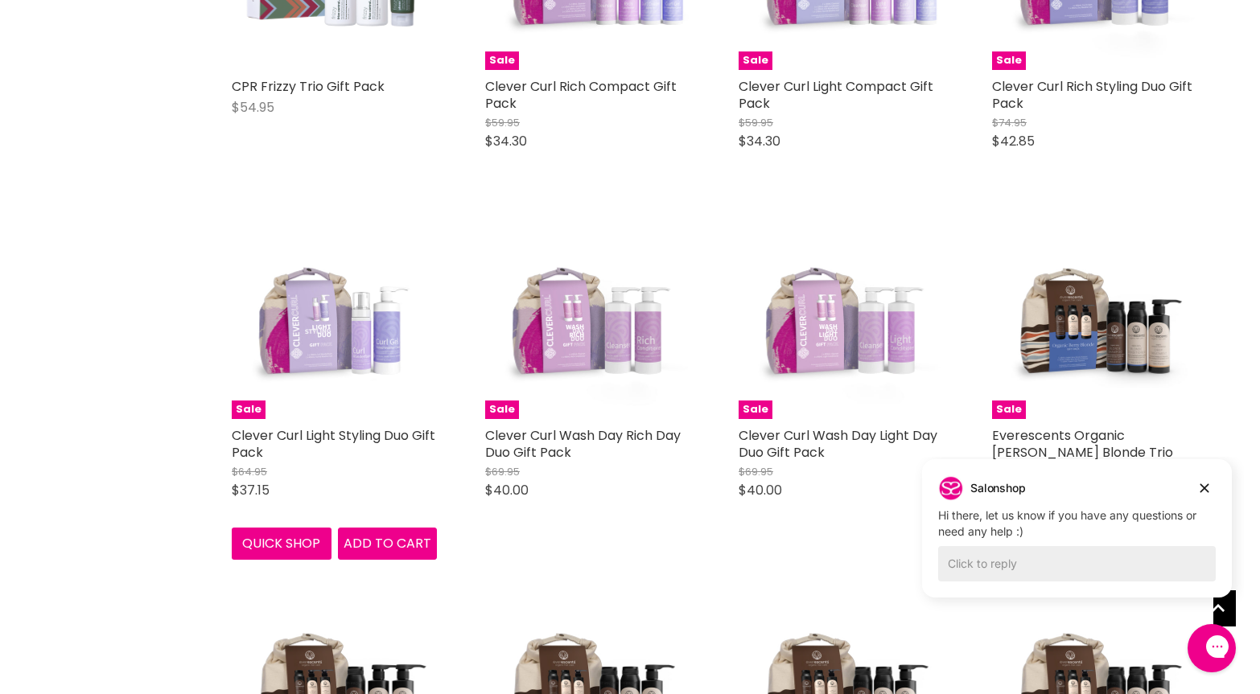
scroll to position [1218, 0]
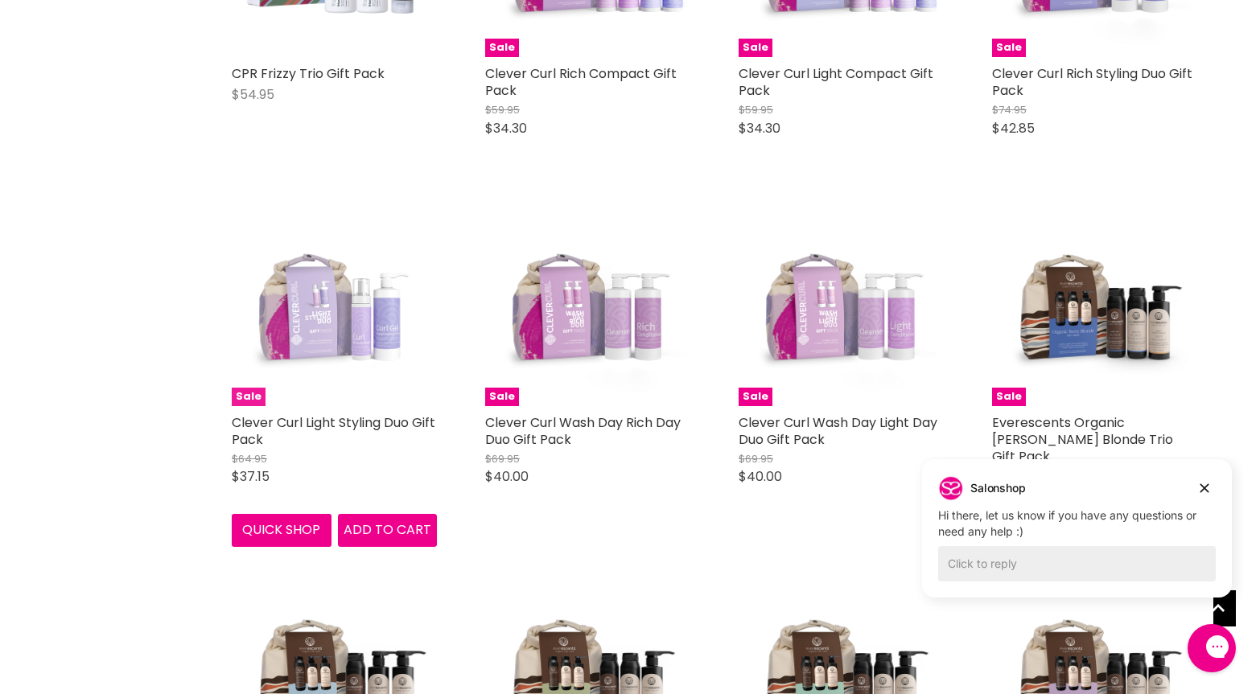
click at [343, 323] on img "Main content" at bounding box center [334, 303] width 205 height 205
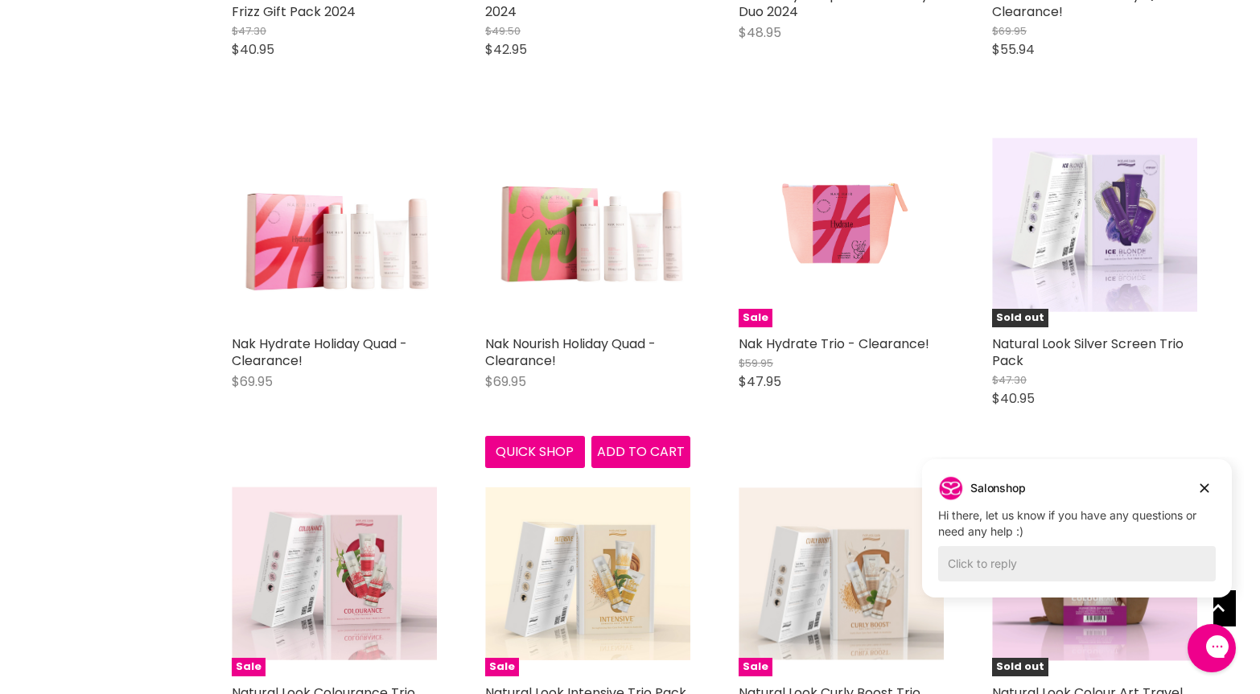
scroll to position [3398, 0]
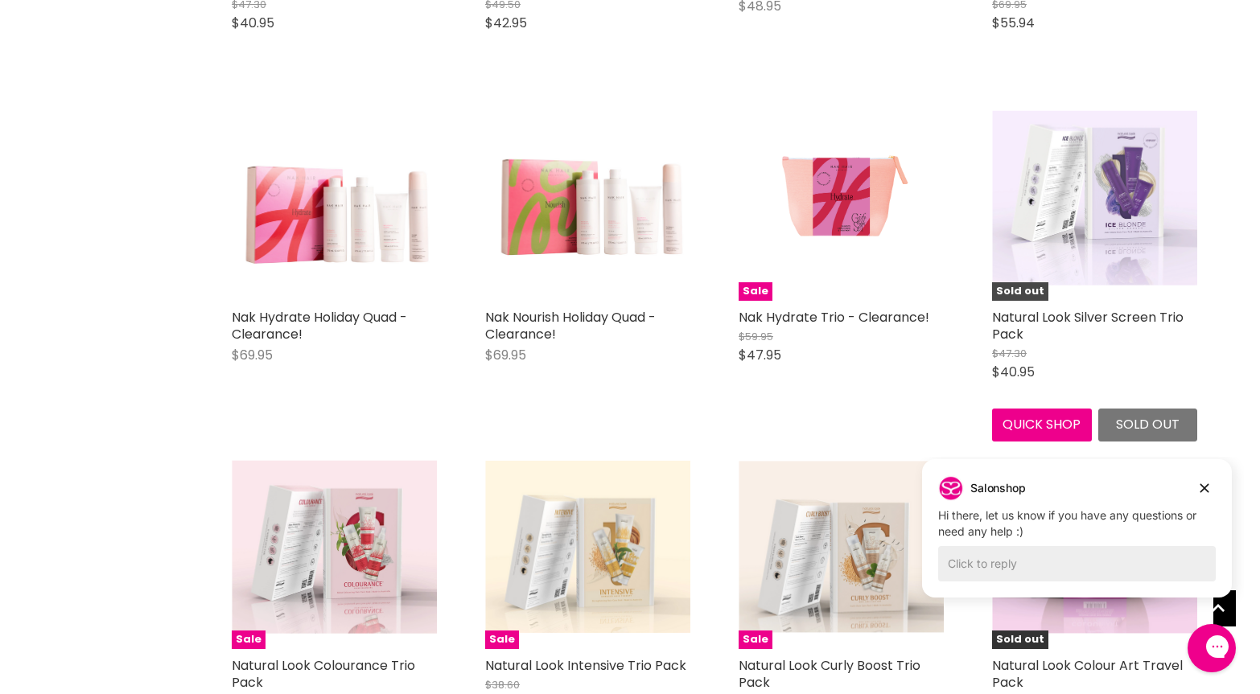
click at [1065, 221] on img "Main content" at bounding box center [1094, 198] width 205 height 175
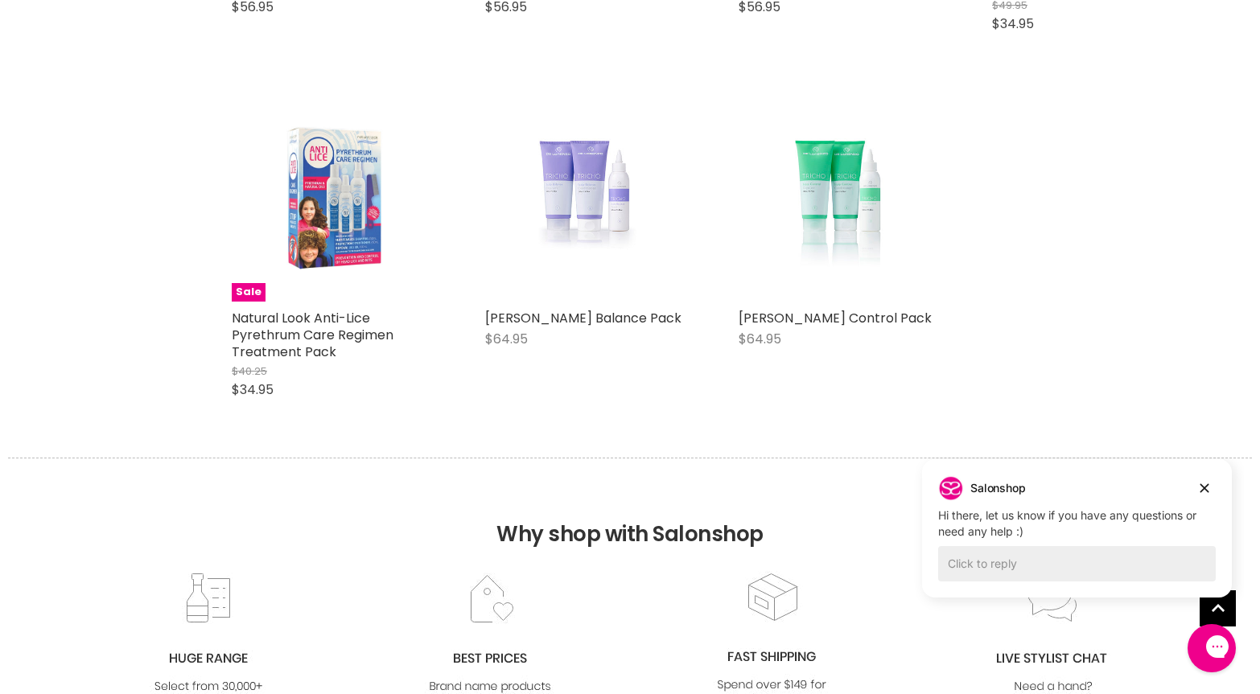
scroll to position [8186, 0]
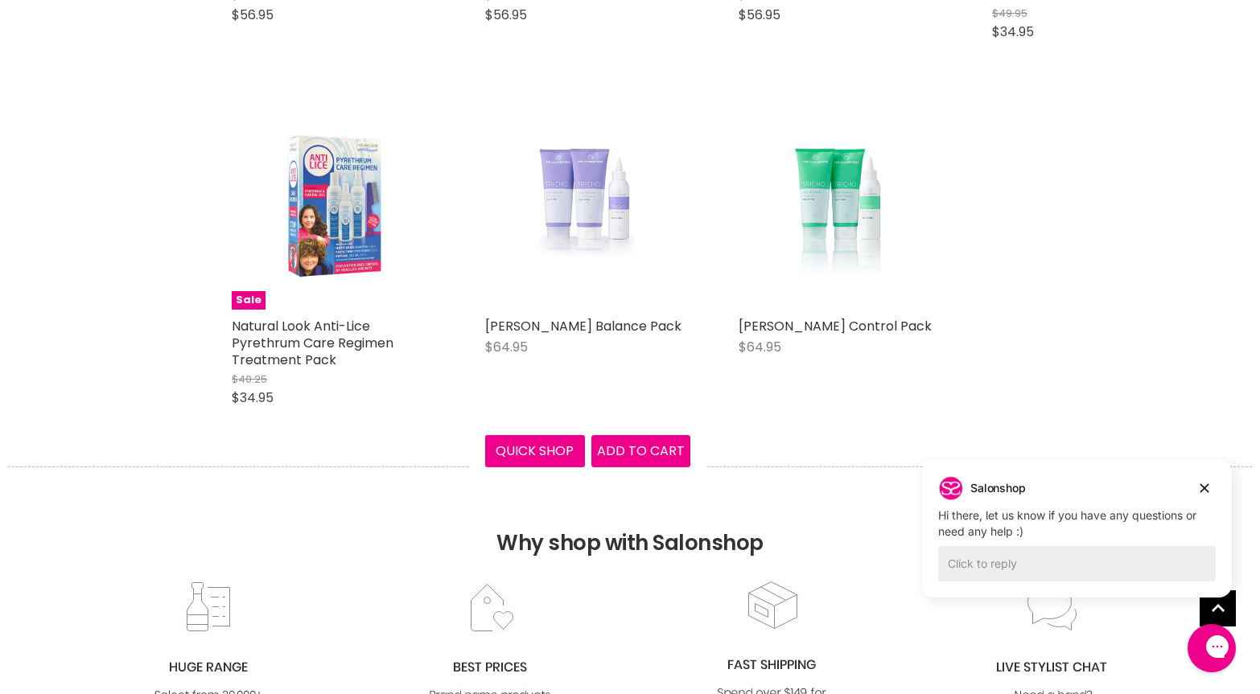
click at [581, 179] on img "Main content" at bounding box center [587, 207] width 205 height 140
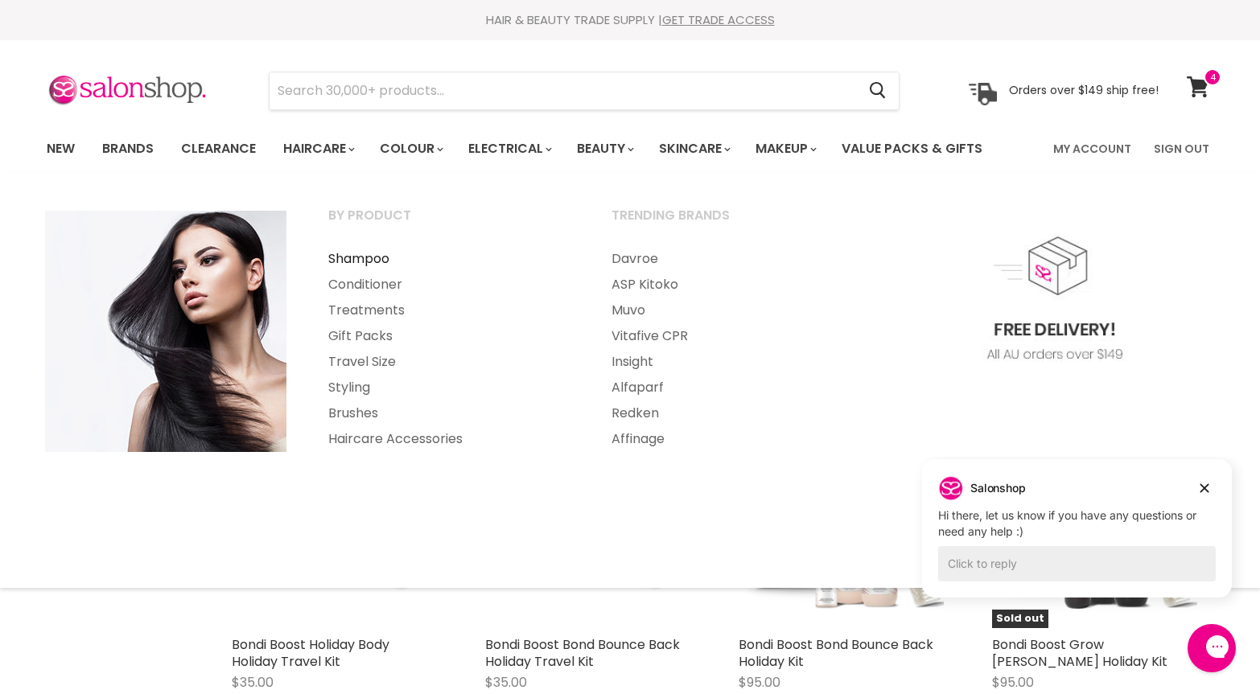
click at [375, 263] on link "Shampoo" at bounding box center [448, 259] width 280 height 26
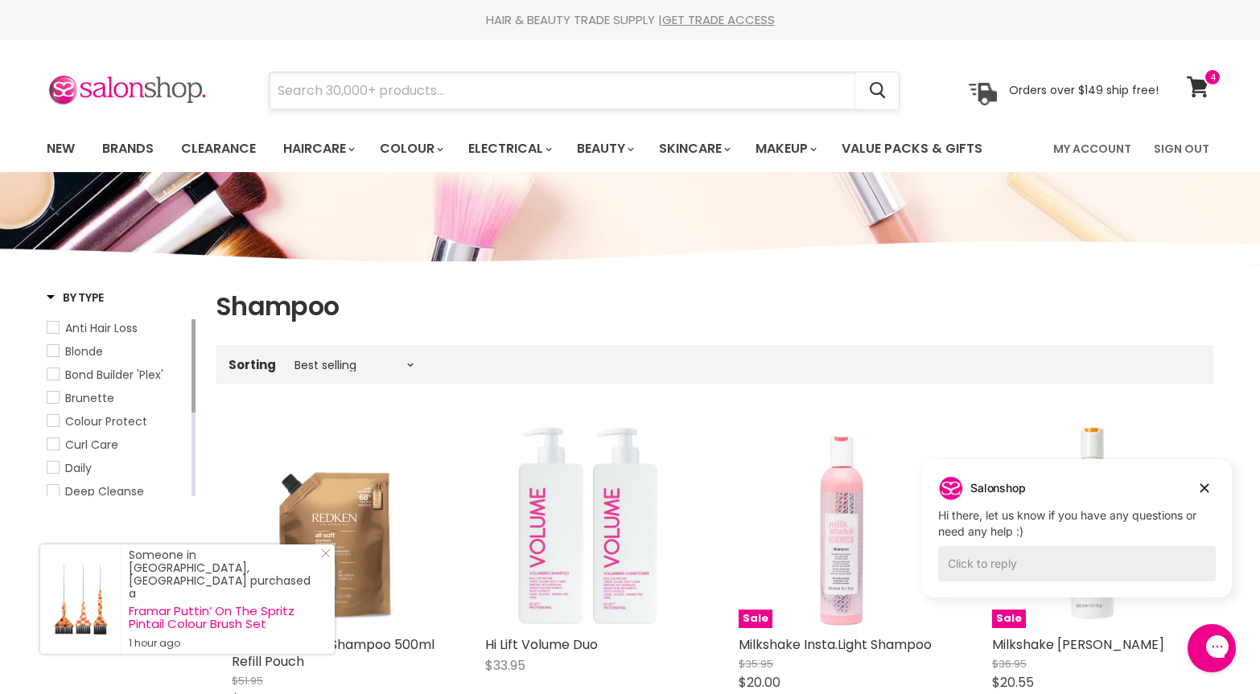
click at [502, 93] on input "Search" at bounding box center [563, 90] width 586 height 37
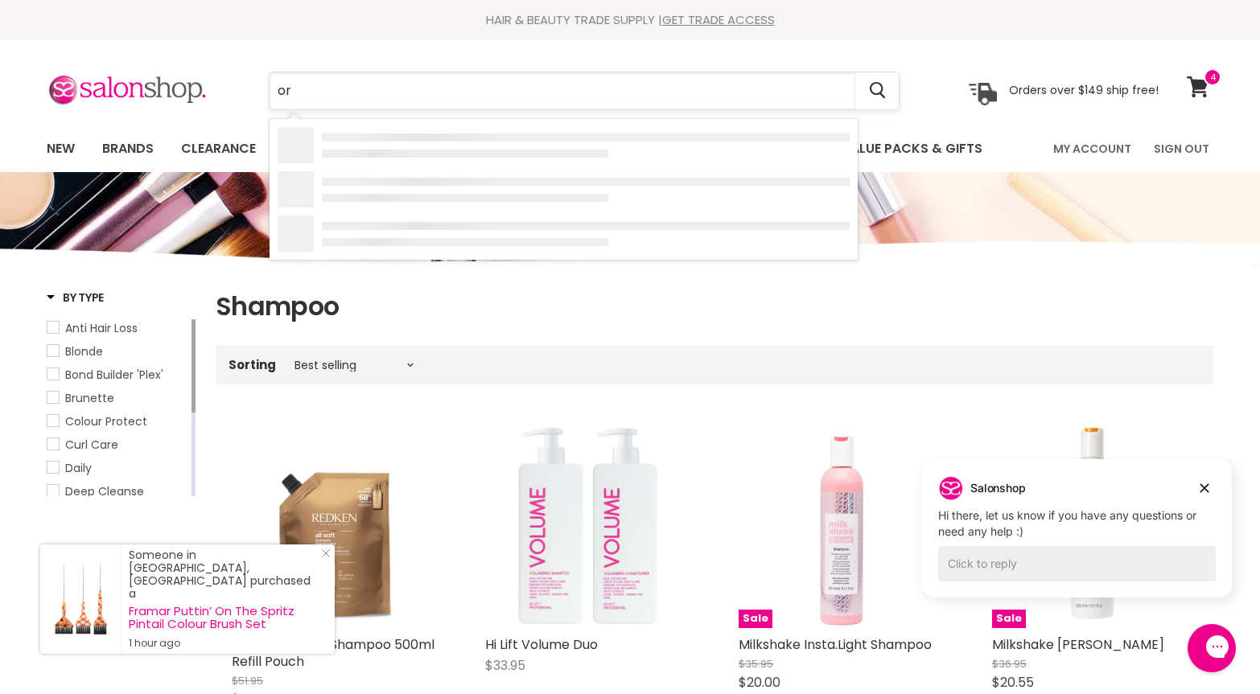
type input "ori"
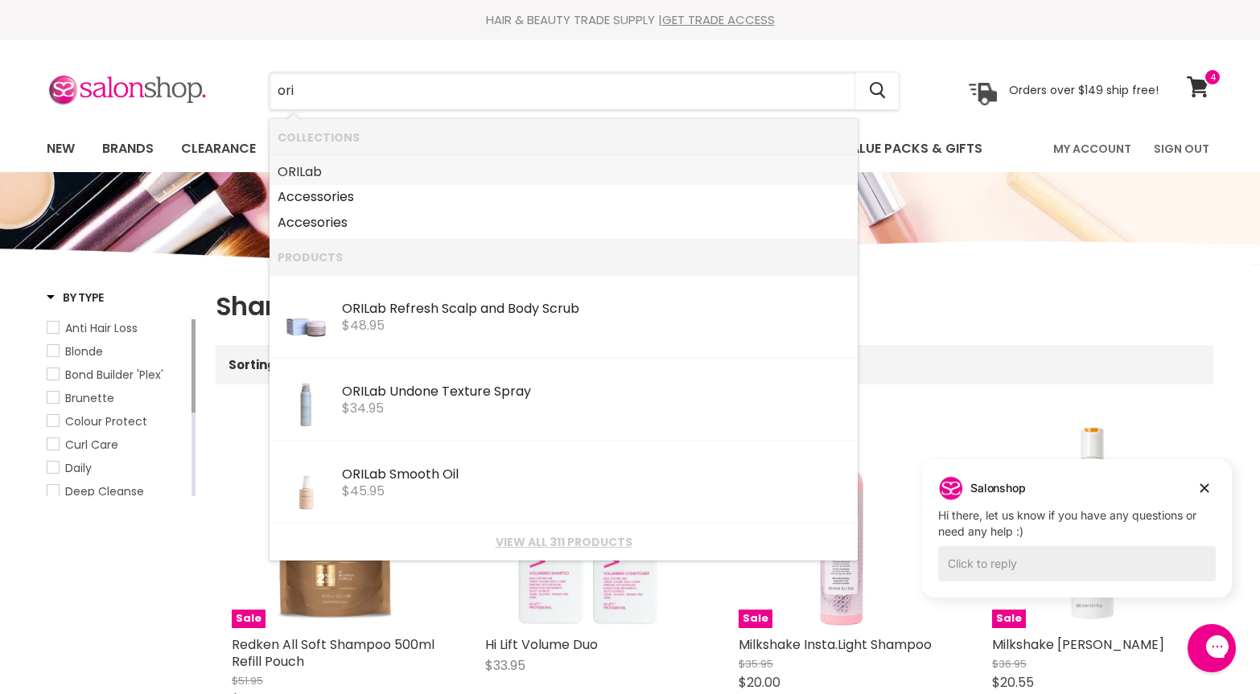
click at [306, 171] on link "ORI Lab" at bounding box center [564, 172] width 572 height 26
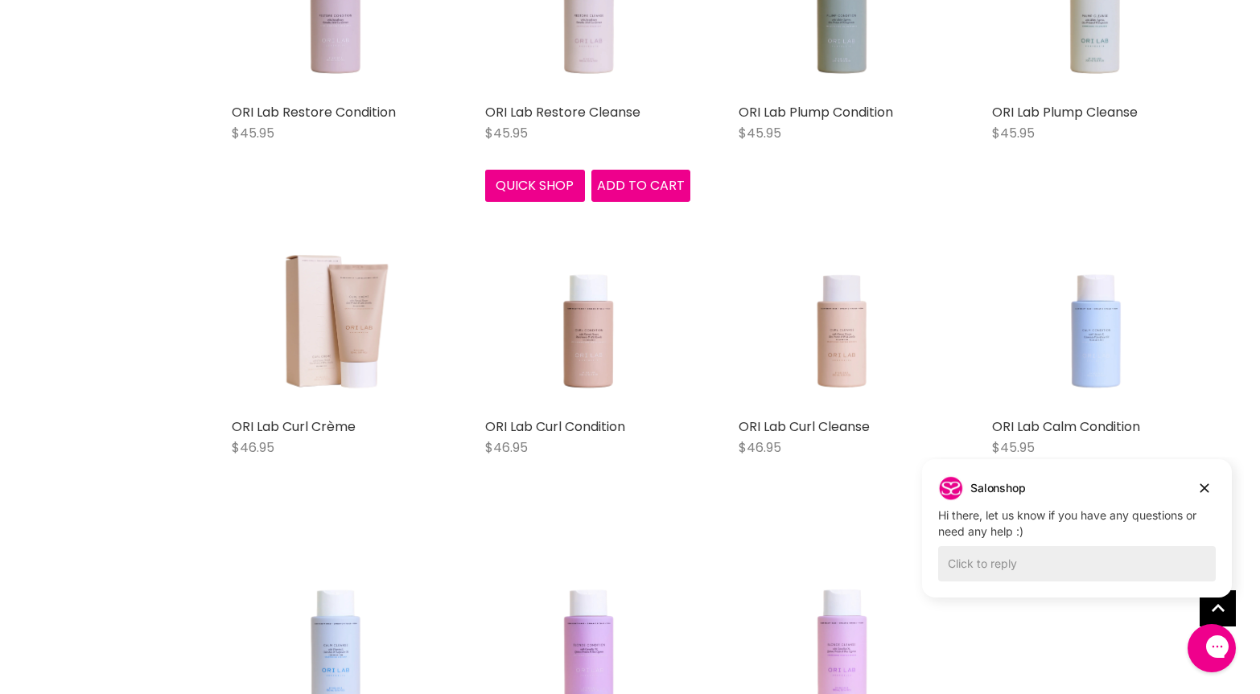
scroll to position [1626, 0]
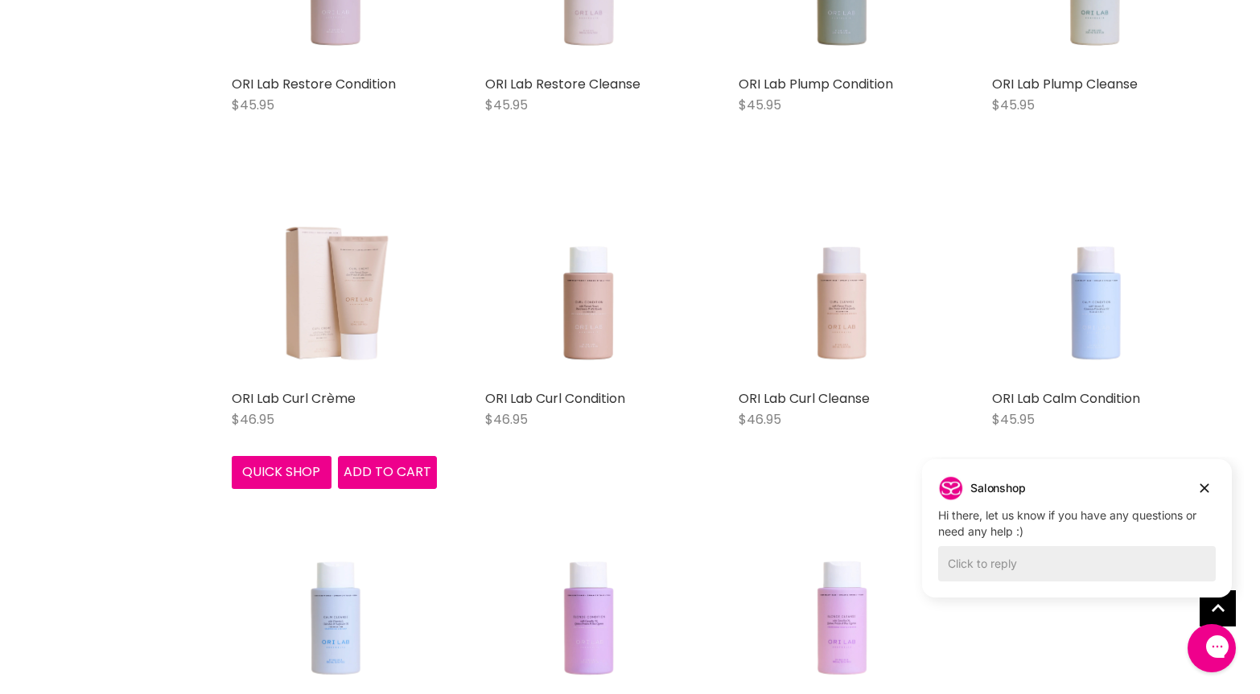
click at [360, 288] on img "Main content" at bounding box center [335, 279] width 164 height 205
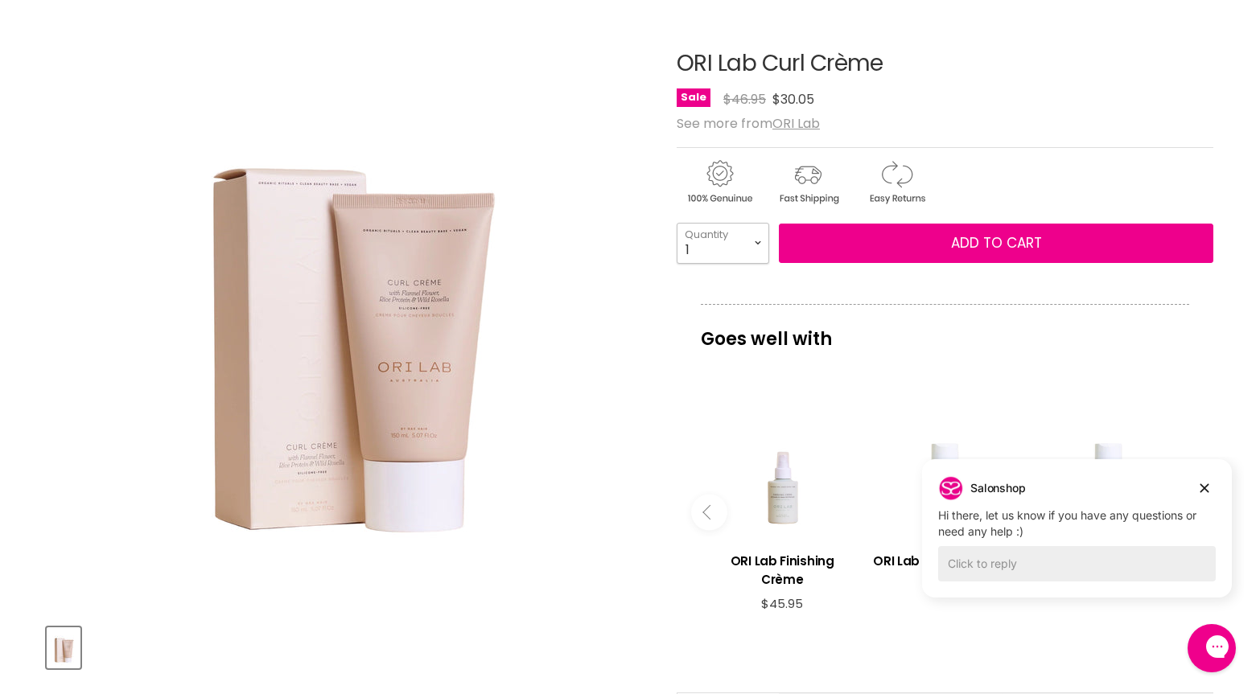
click at [762, 237] on select "1 2 3 4 5 6 7 8 9 10+" at bounding box center [723, 243] width 93 height 40
select select "2"
click at [677, 223] on select "1 2 3 4 5 6 7 8 9 10+" at bounding box center [723, 243] width 93 height 40
type input "2"
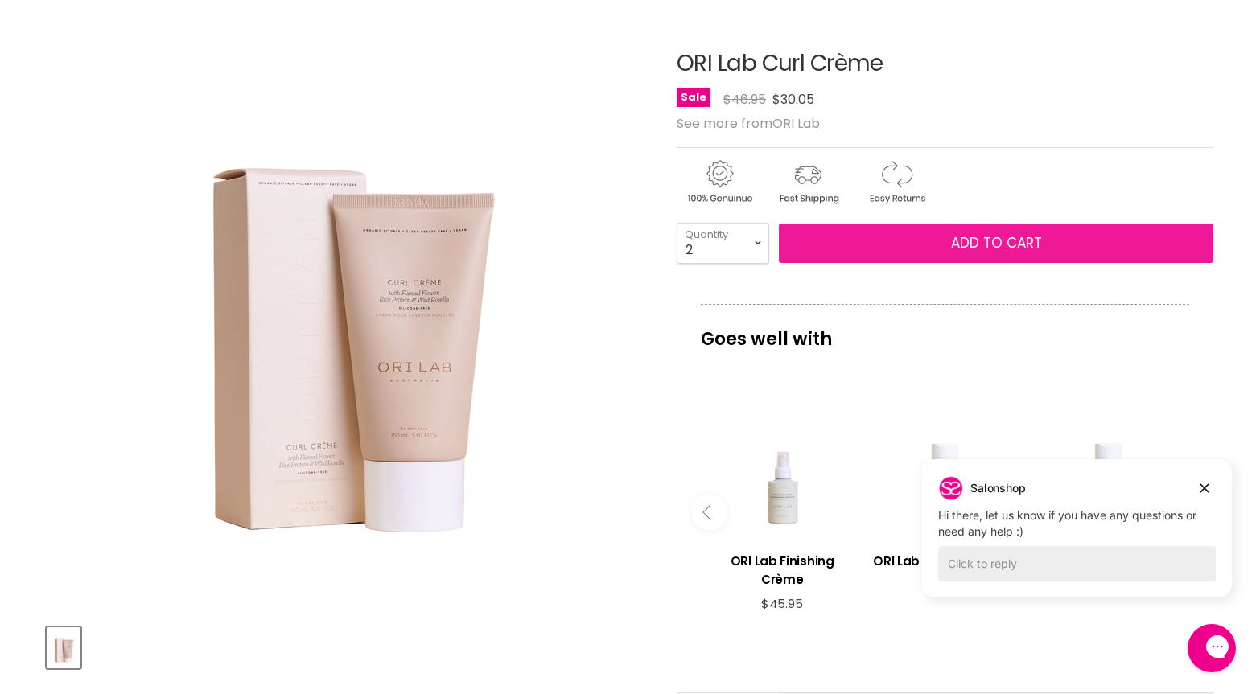
click at [982, 244] on span "Add to cart" at bounding box center [996, 242] width 91 height 19
click at [1014, 241] on span "Add to cart" at bounding box center [996, 242] width 91 height 19
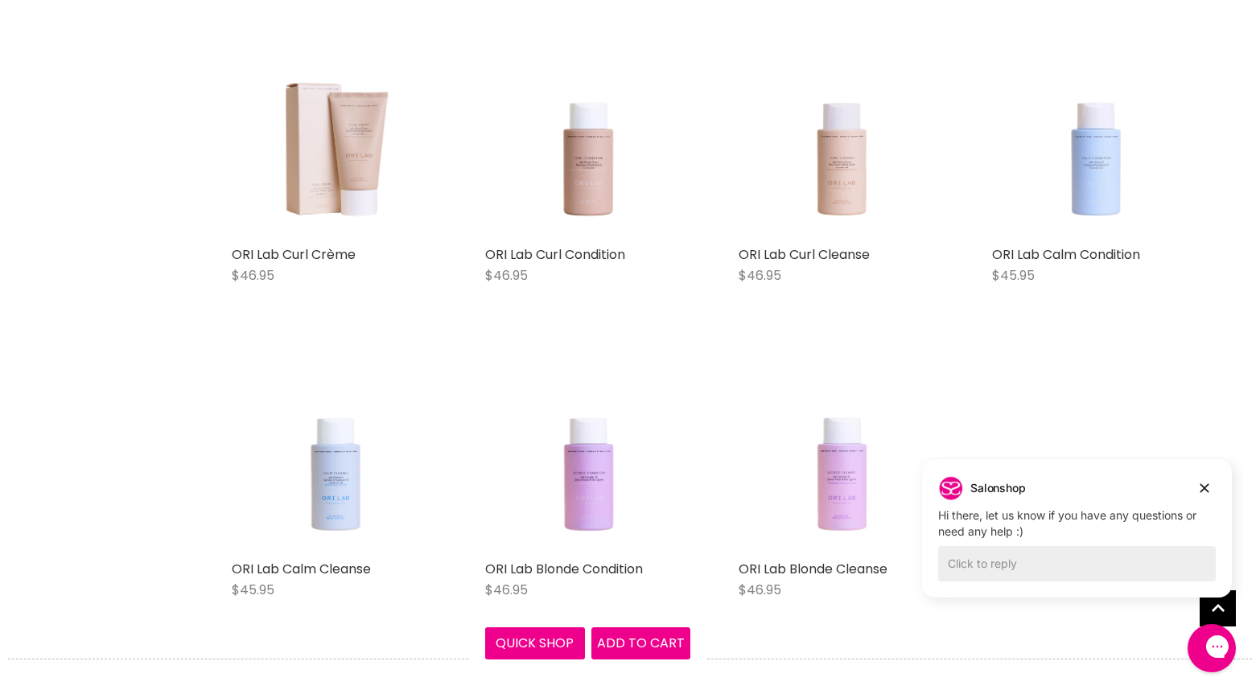
scroll to position [1775, 0]
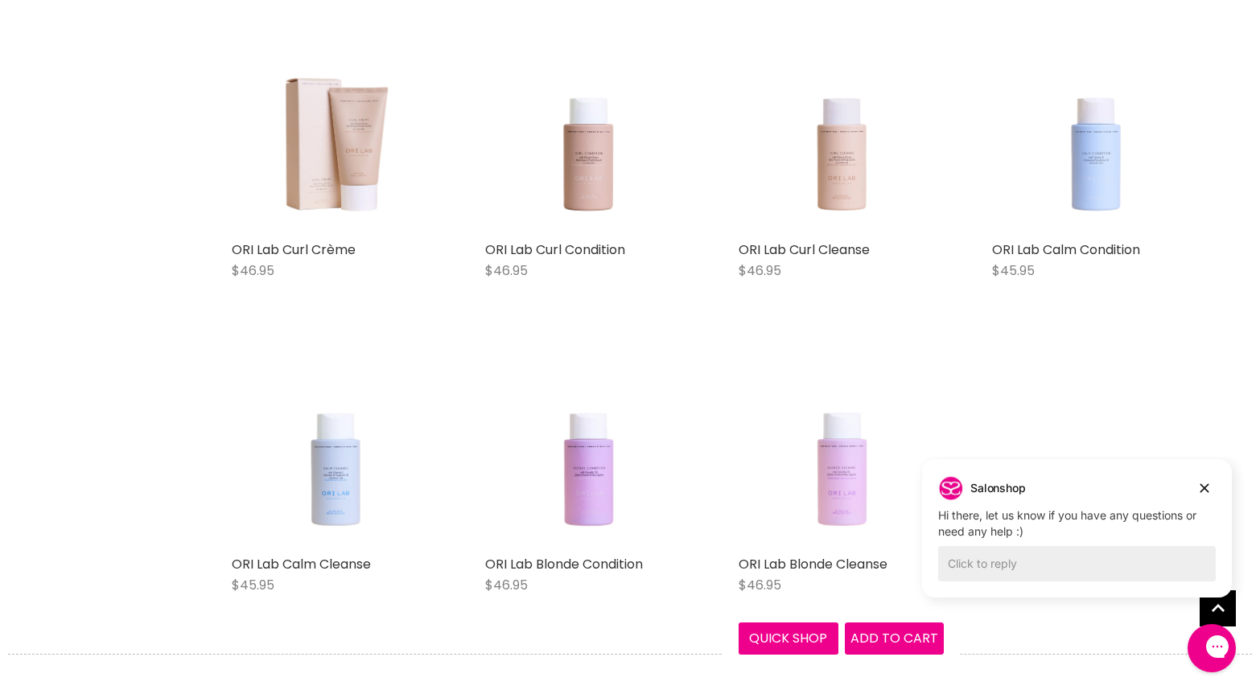
click at [831, 467] on img "Main content" at bounding box center [841, 445] width 164 height 205
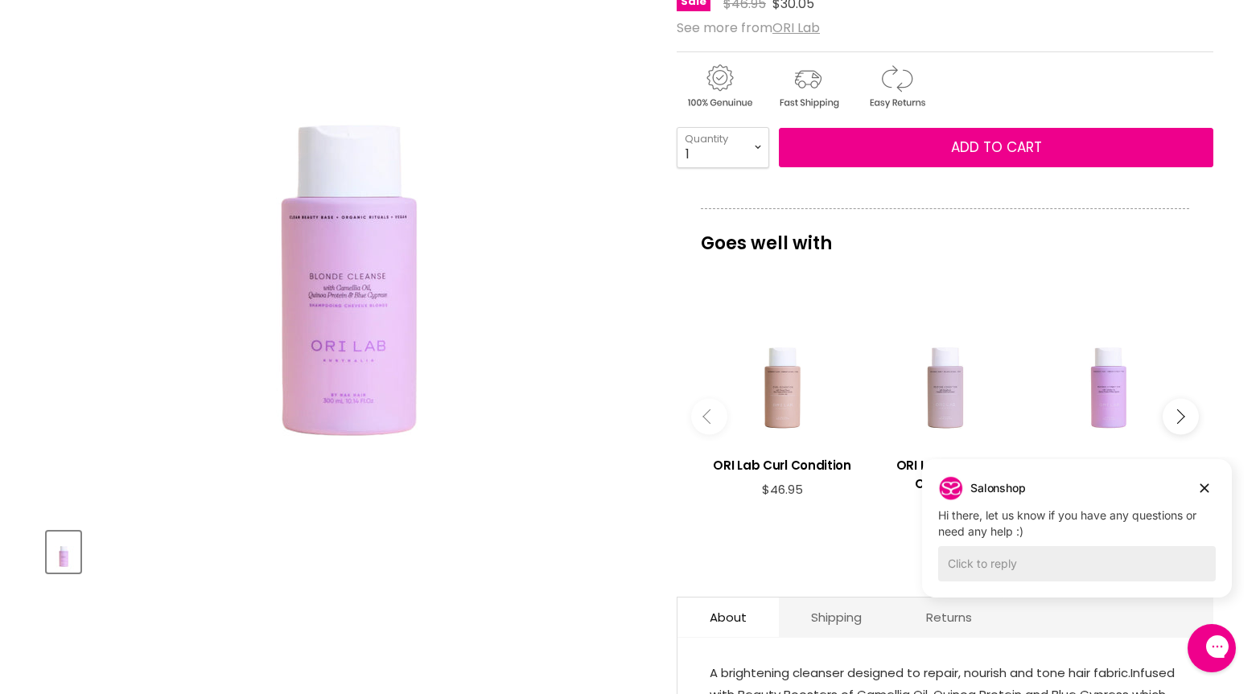
scroll to position [287, 0]
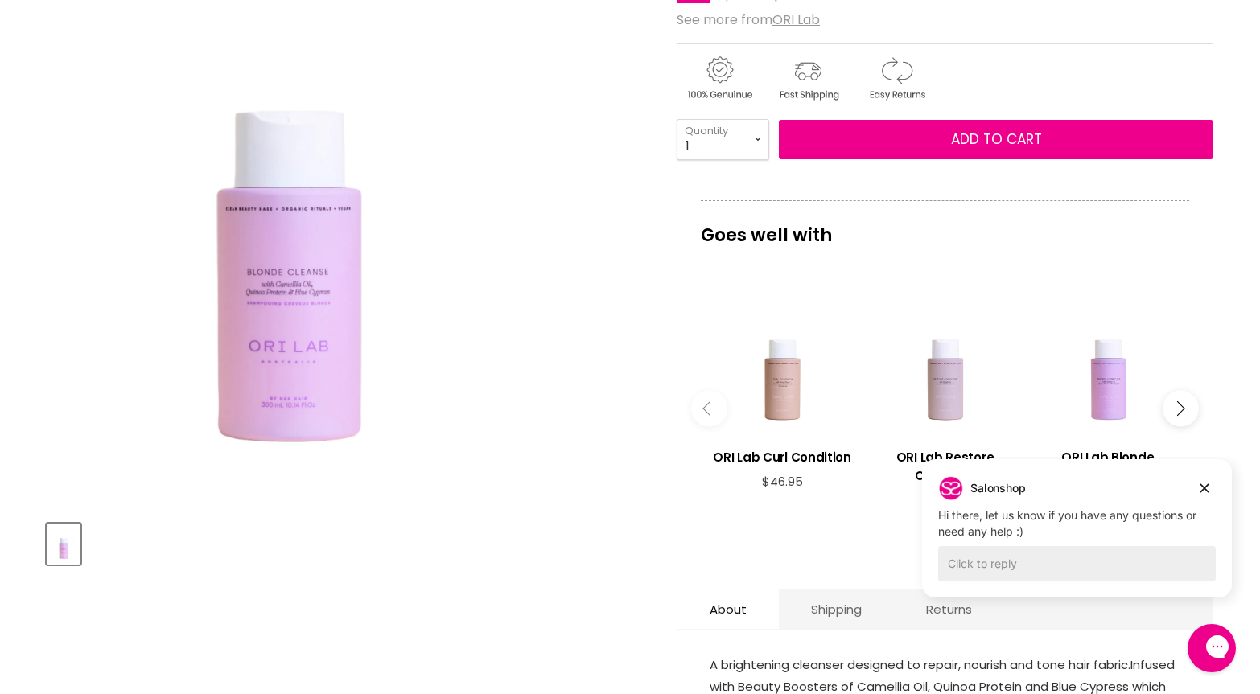
click at [277, 392] on img "ORI Lab Blonde Cleanse image. Click or Scroll to Zoom." at bounding box center [287, 207] width 480 height 601
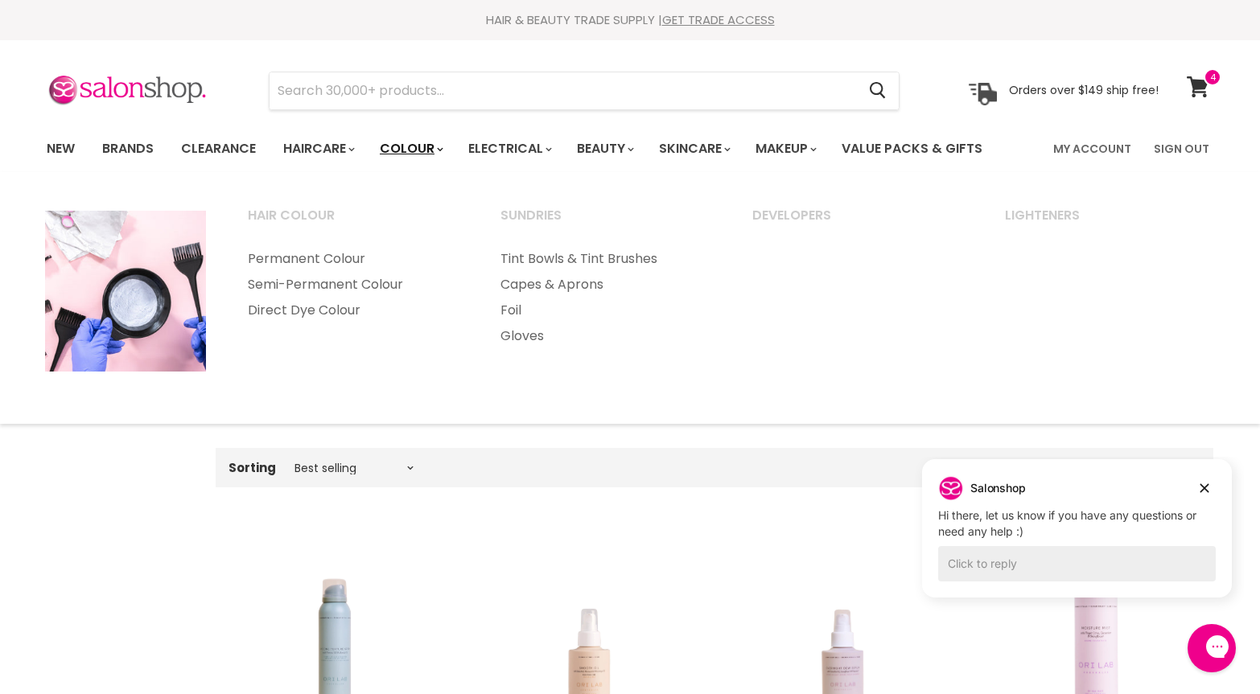
click at [430, 146] on link "Colour" at bounding box center [410, 149] width 85 height 34
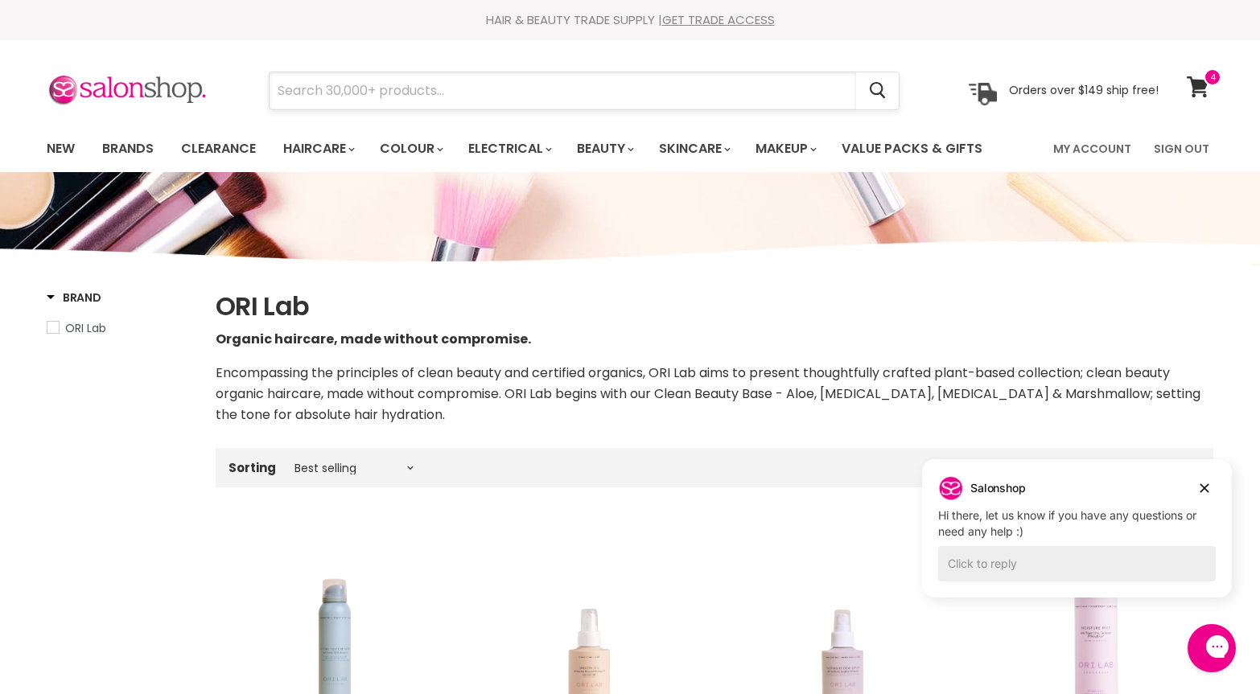
click at [426, 93] on input "Search" at bounding box center [563, 90] width 586 height 37
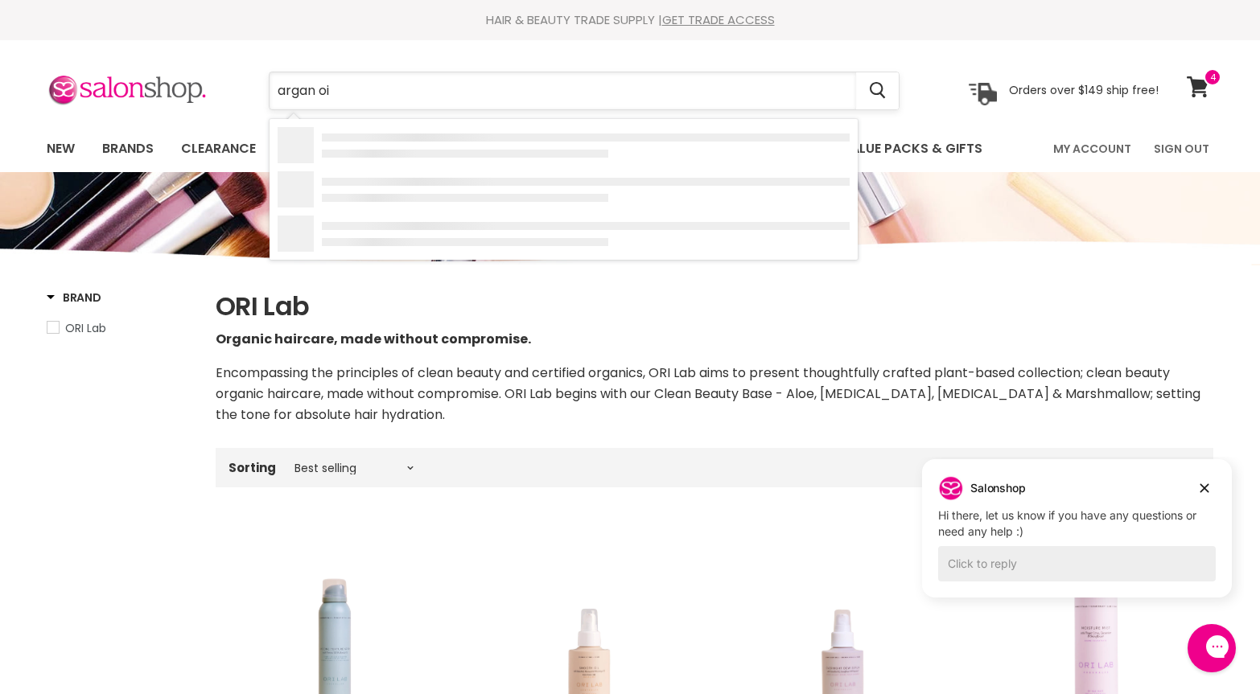
type input "argan oil"
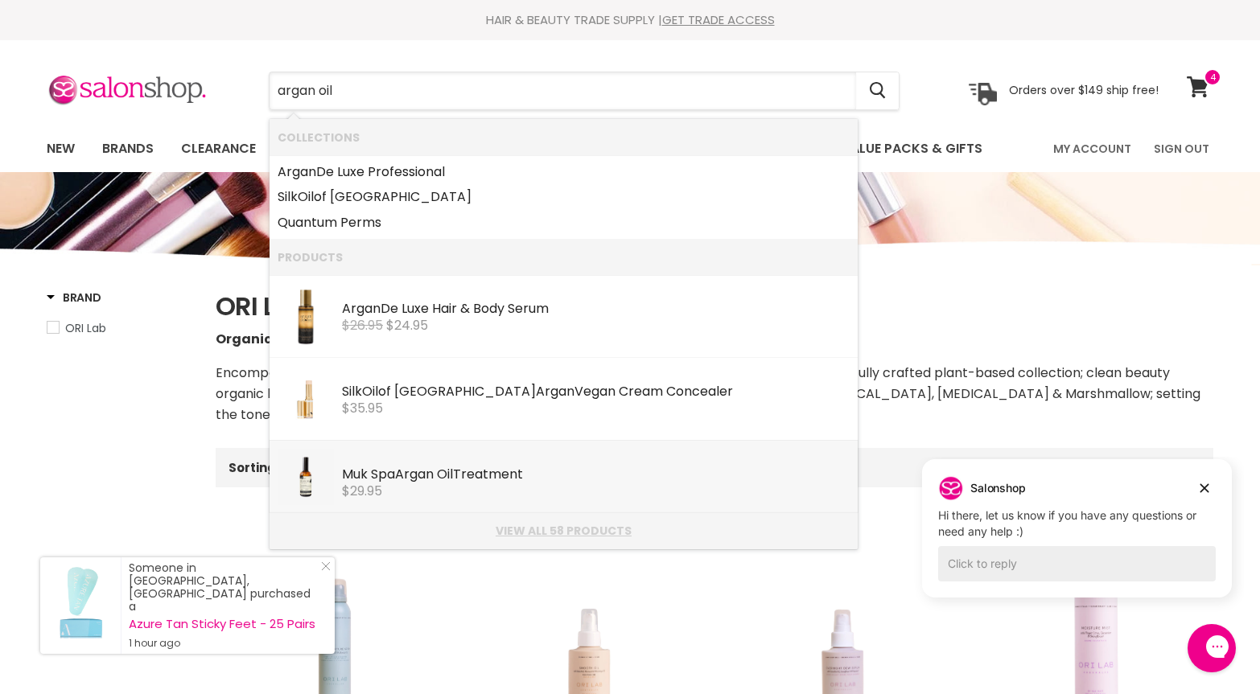
click at [621, 535] on link "View all 58 products" at bounding box center [564, 531] width 572 height 13
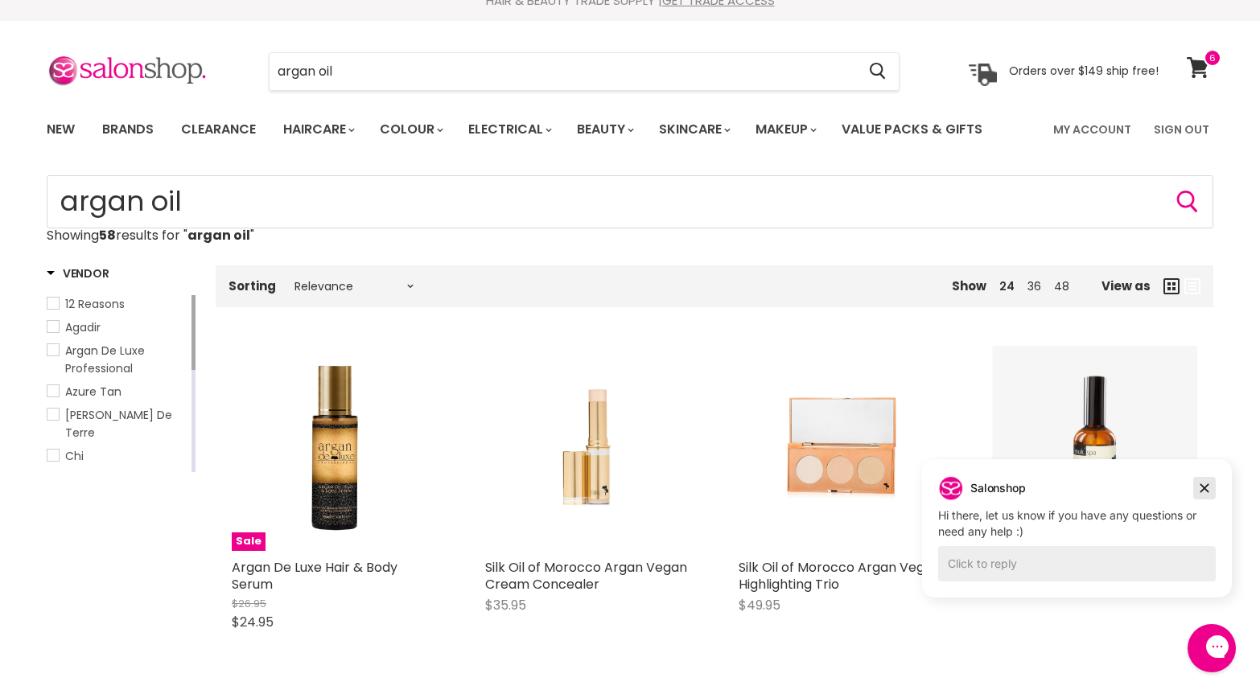
click at [1202, 488] on icon "Dismiss campaign" at bounding box center [1204, 488] width 16 height 19
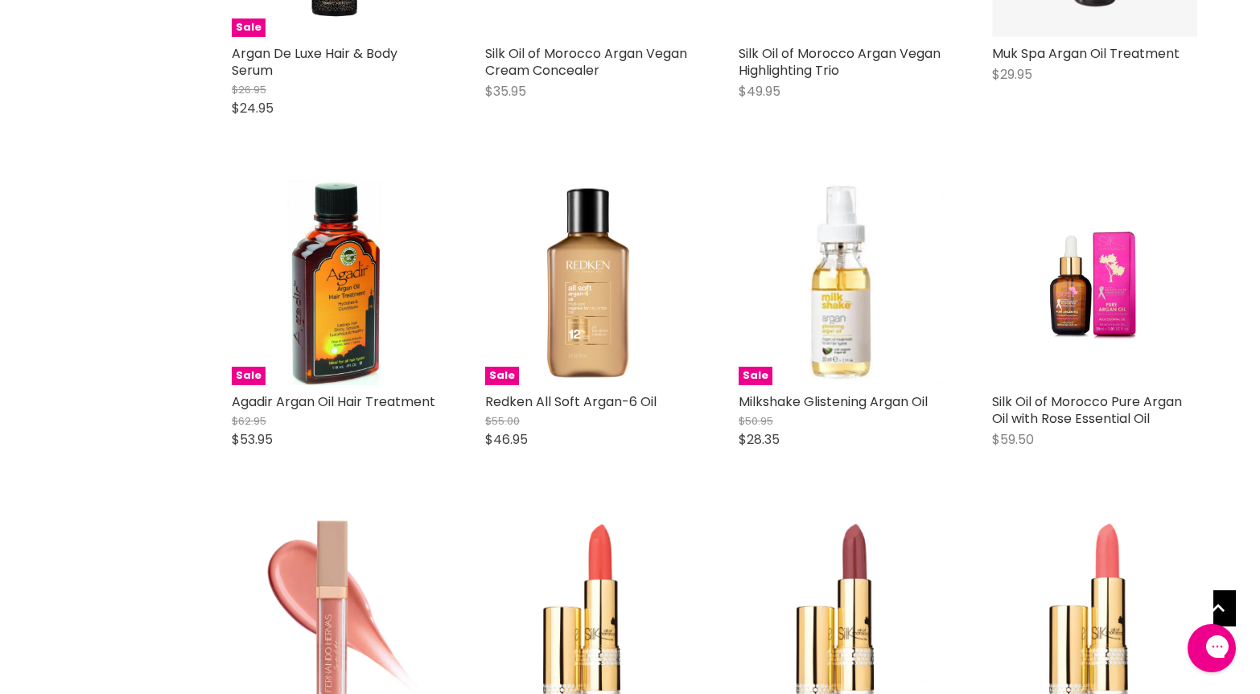
scroll to position [538, 0]
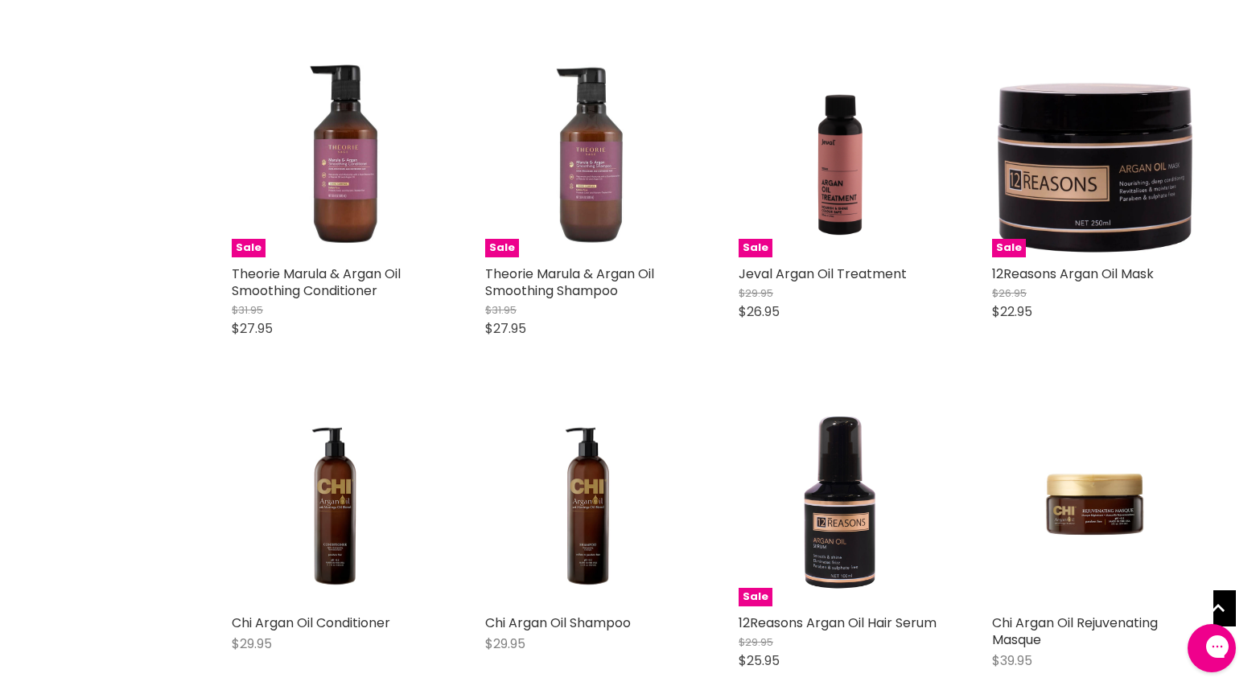
scroll to position [3424, 0]
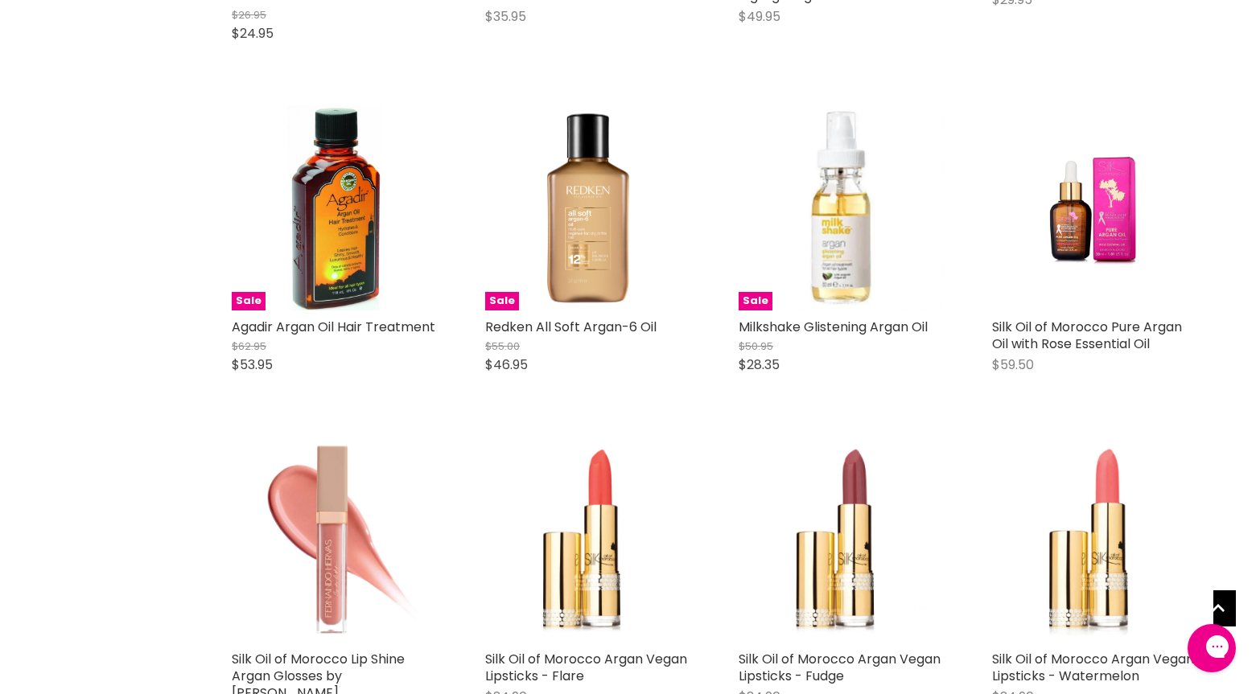
scroll to position [599, 0]
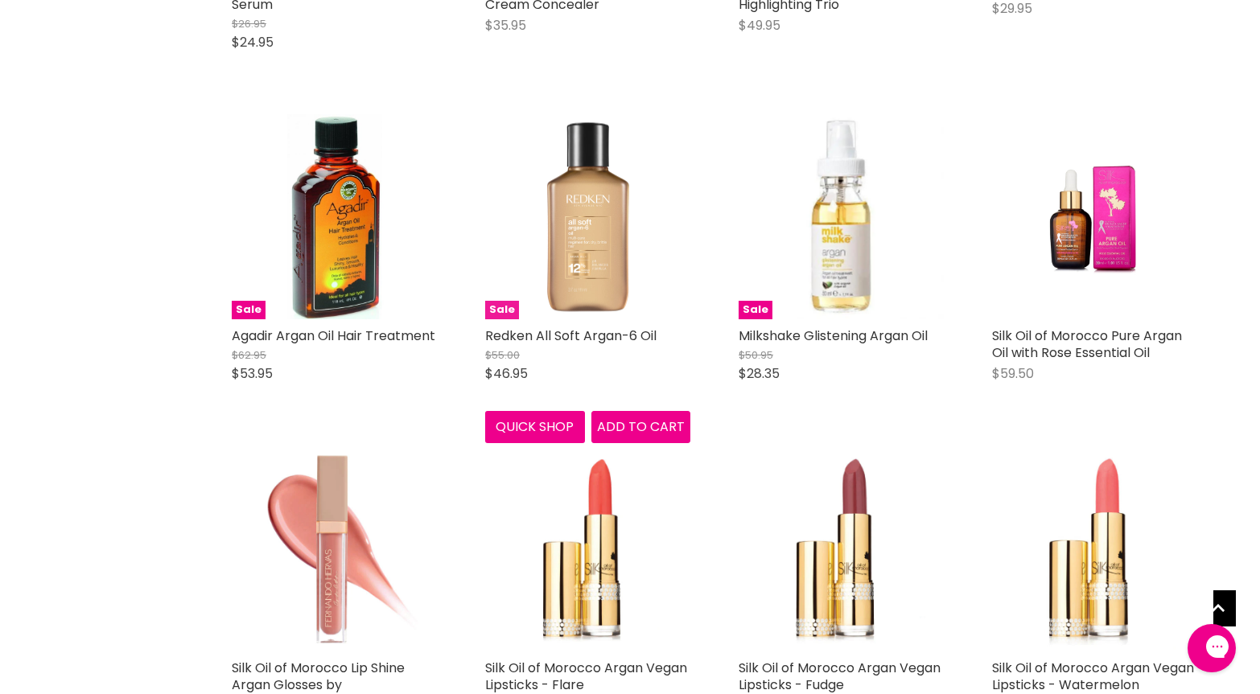
click at [593, 224] on img "Main content" at bounding box center [587, 216] width 205 height 205
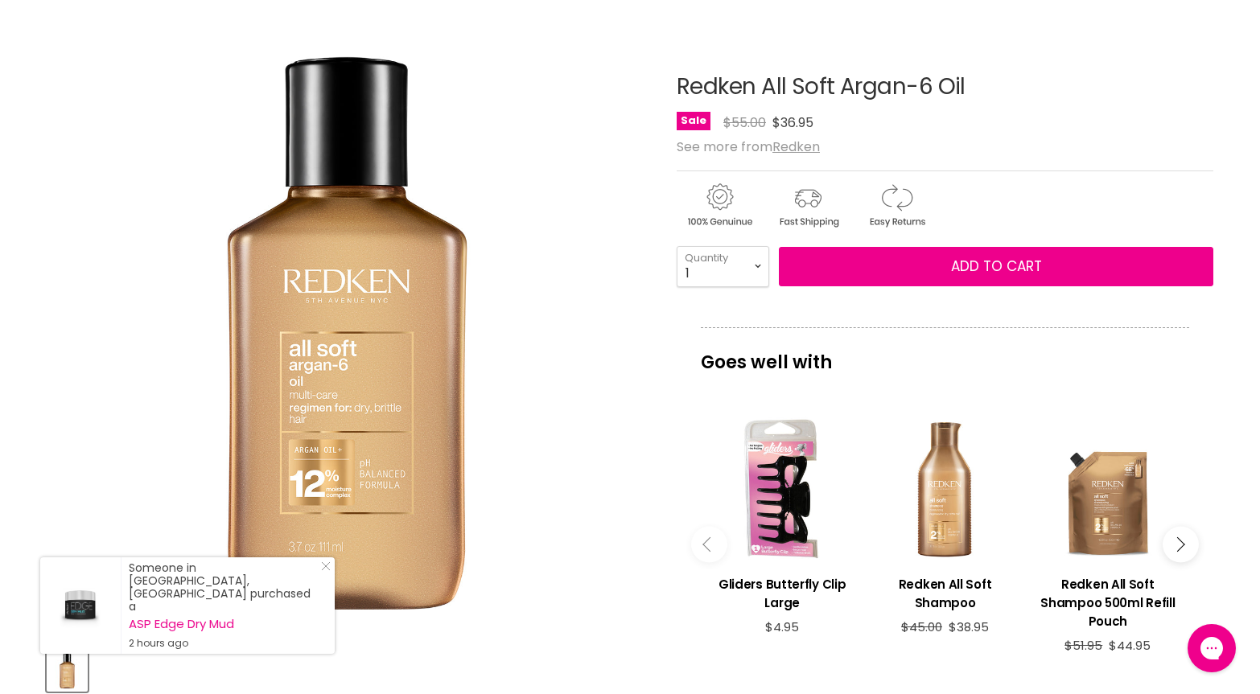
scroll to position [138, 0]
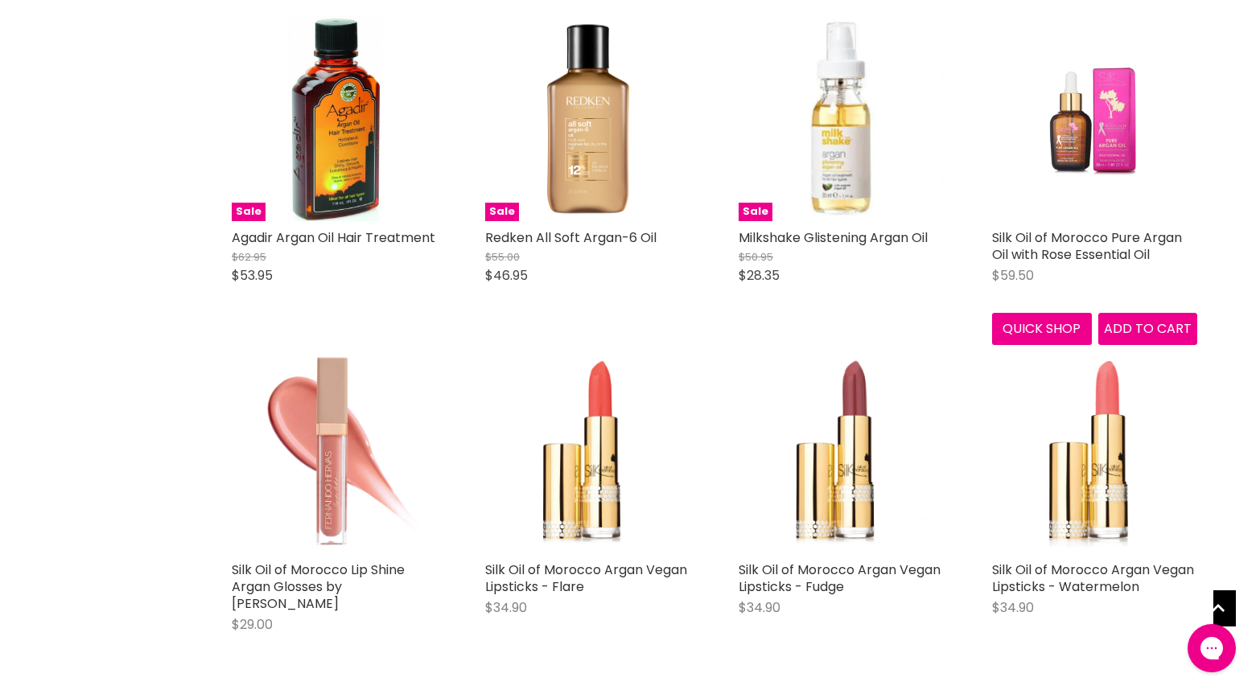
click at [1076, 120] on img "Main content" at bounding box center [1095, 118] width 137 height 205
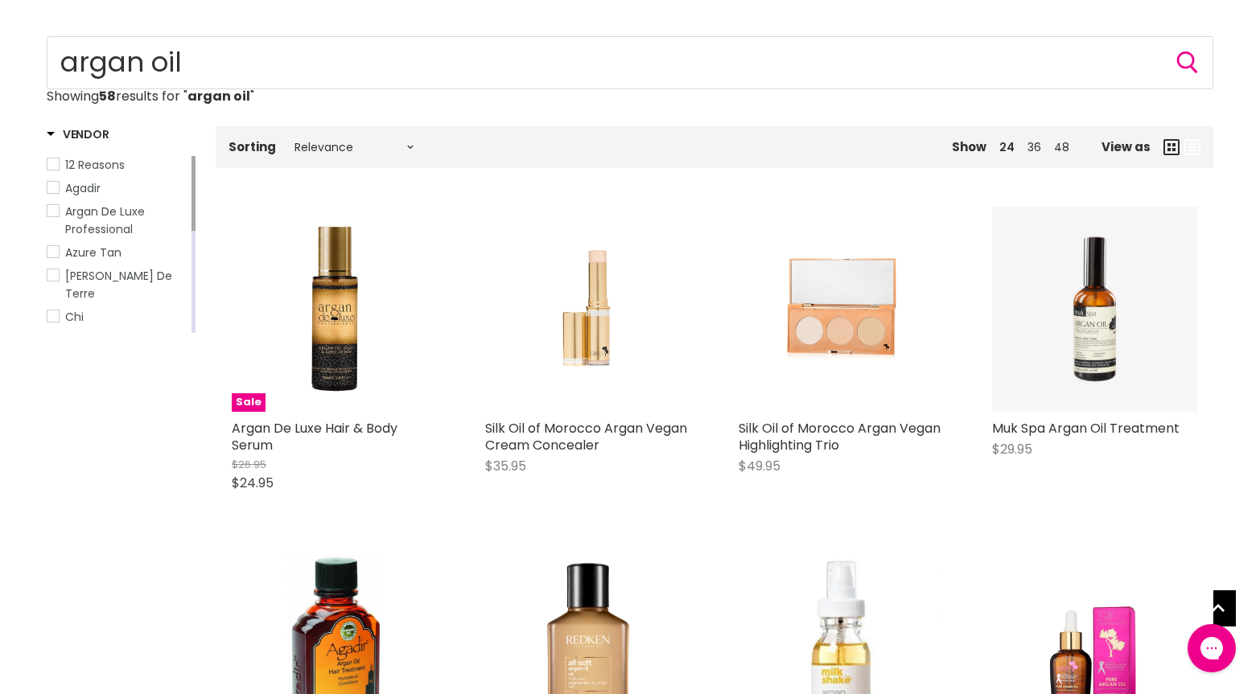
scroll to position [134, 0]
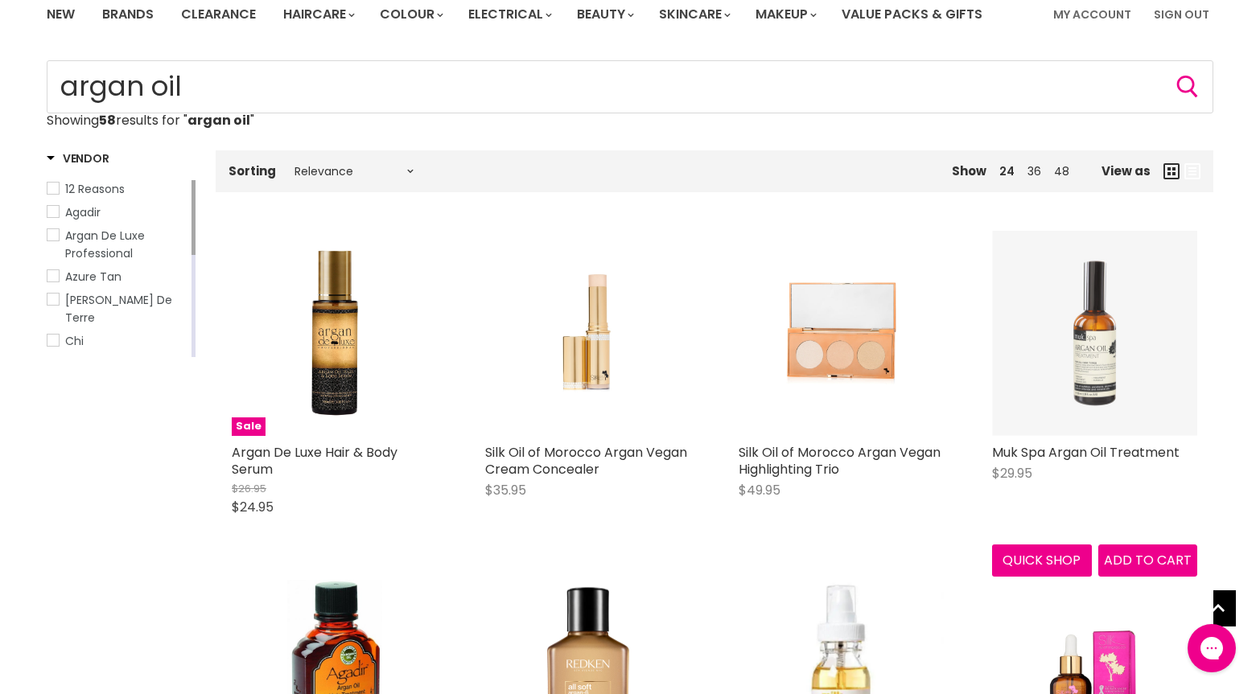
click at [1112, 379] on img "Main content" at bounding box center [1094, 333] width 205 height 205
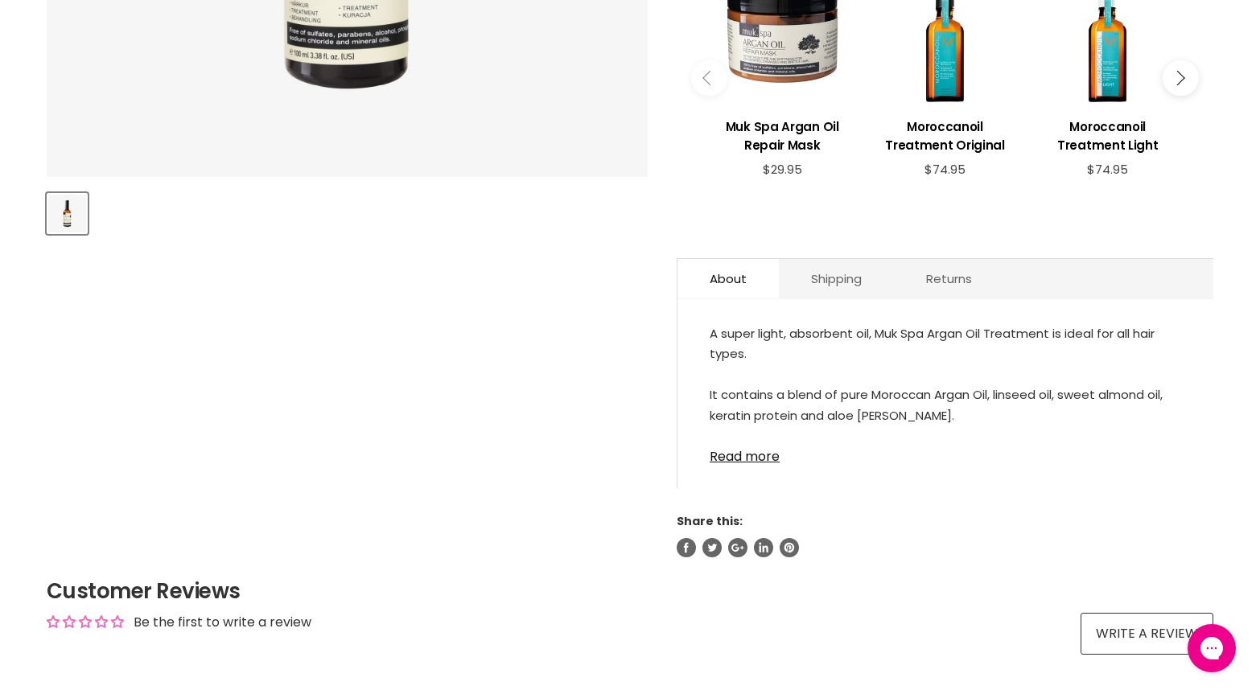
scroll to position [768, 0]
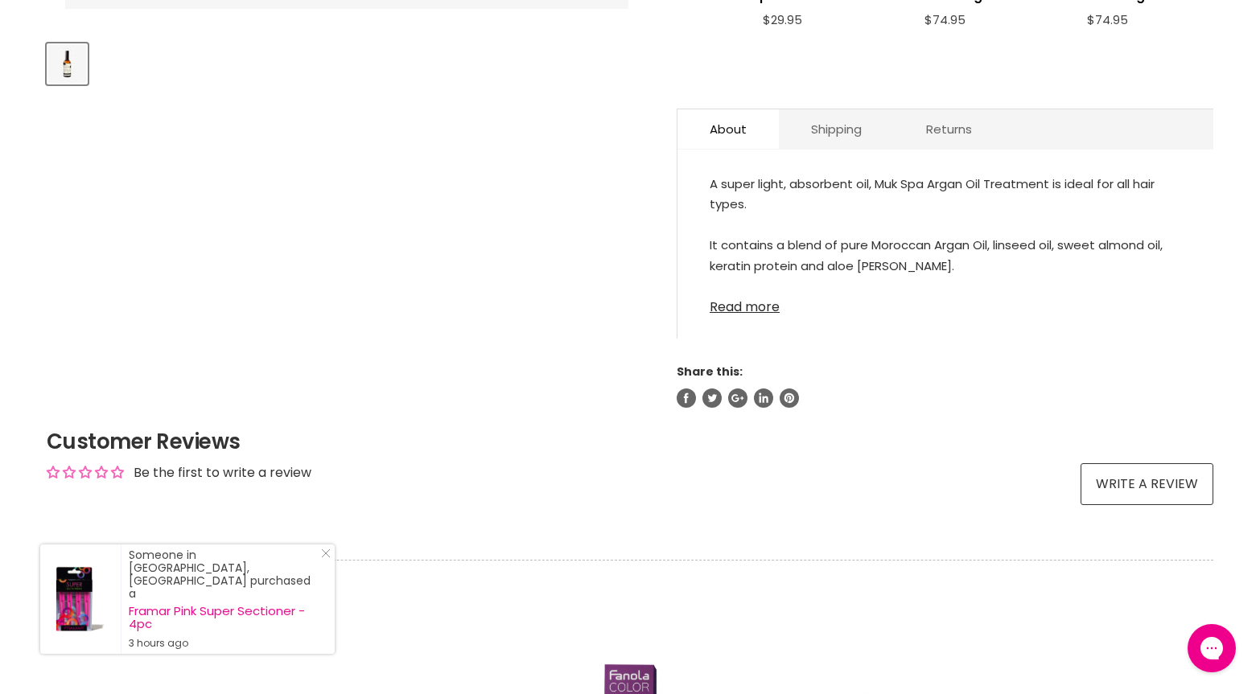
click at [739, 306] on link "Read more" at bounding box center [945, 302] width 471 height 24
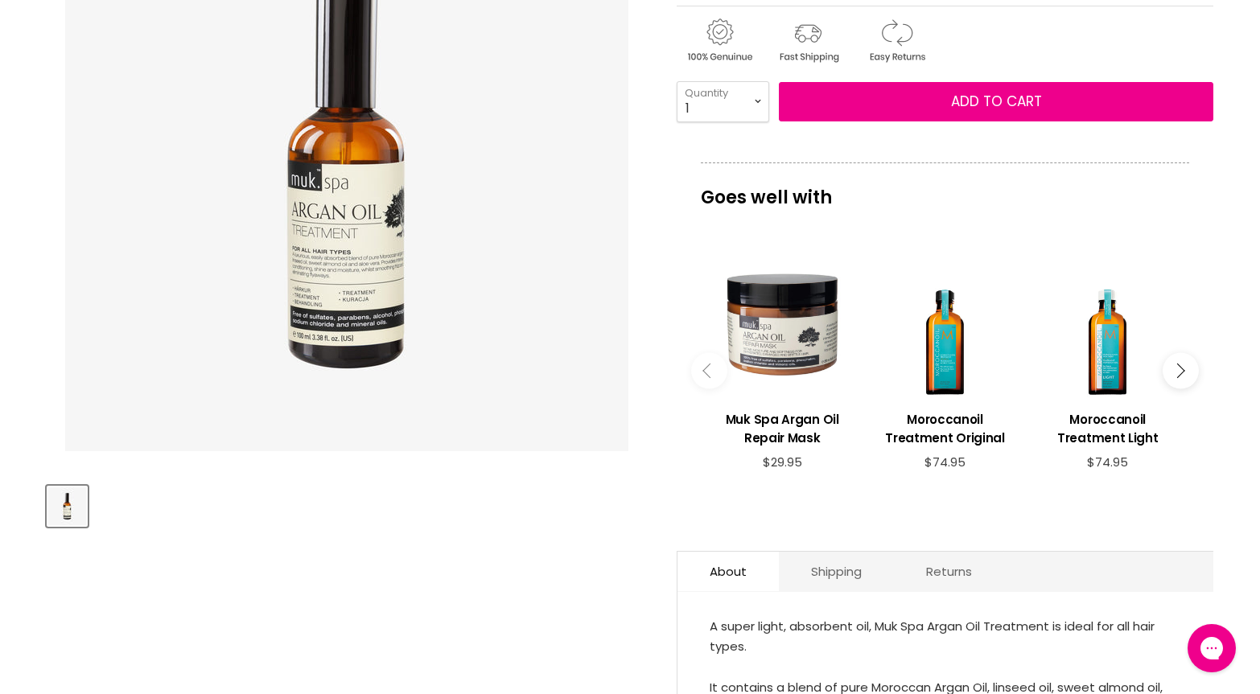
scroll to position [0, 0]
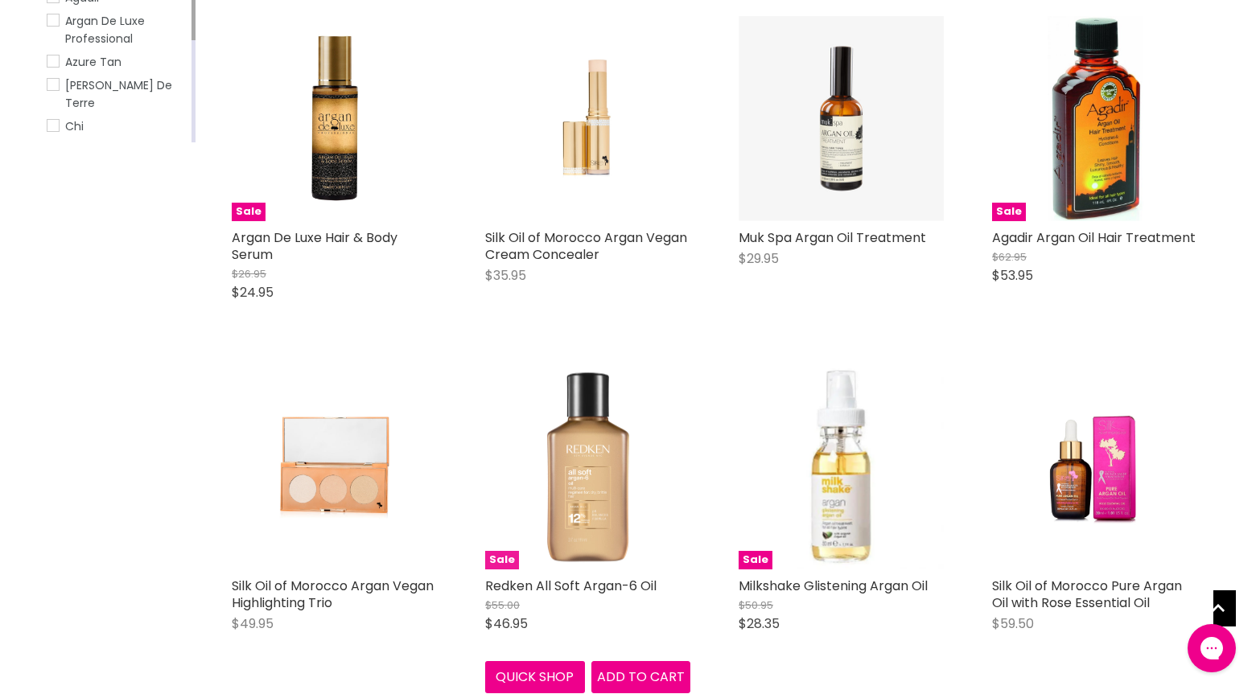
click at [570, 484] on img "Main content" at bounding box center [587, 466] width 205 height 205
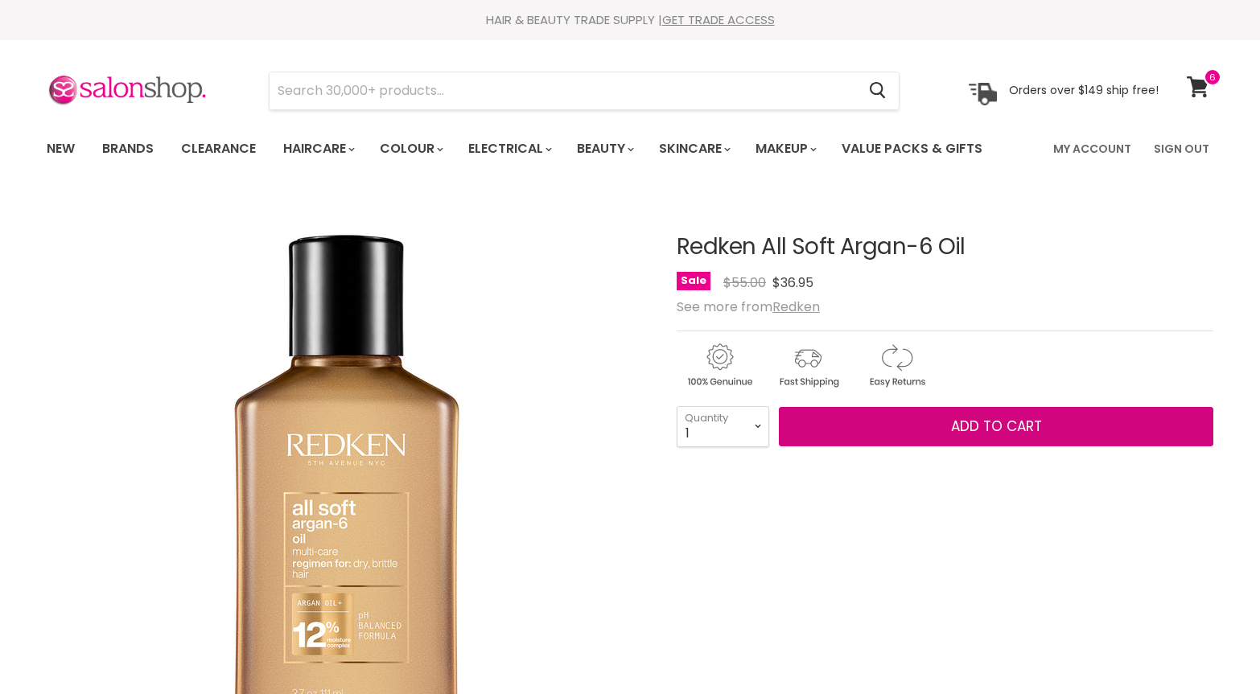
click at [977, 422] on span "Add to cart" at bounding box center [996, 426] width 91 height 19
